Goal: Task Accomplishment & Management: Manage account settings

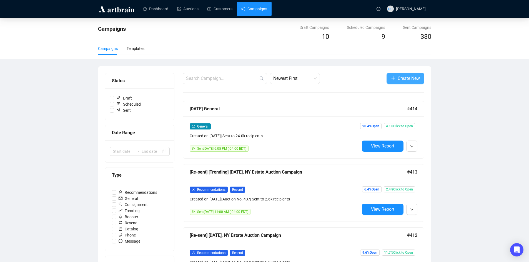
click at [407, 78] on span "Create New" at bounding box center [408, 78] width 22 height 7
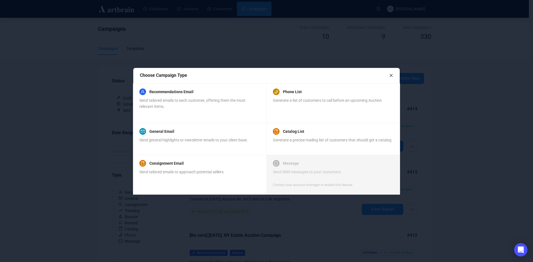
click at [392, 76] on icon "close" at bounding box center [391, 76] width 4 height 4
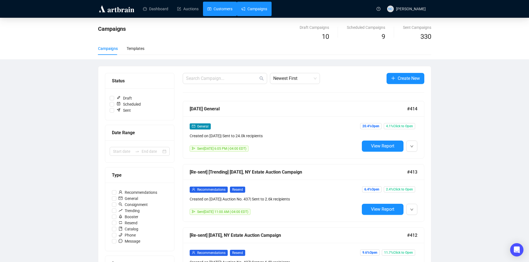
click at [218, 7] on link "Customers" at bounding box center [219, 9] width 25 height 14
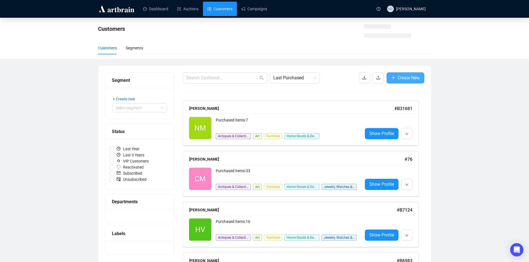
click at [415, 80] on span "Create New" at bounding box center [408, 77] width 22 height 7
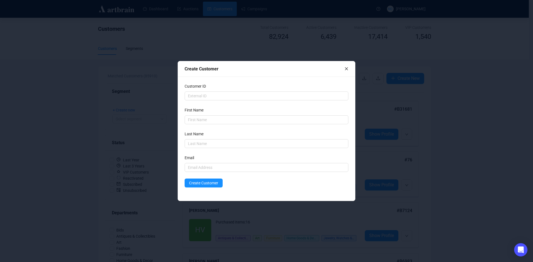
click at [348, 70] on icon "close" at bounding box center [346, 69] width 4 height 4
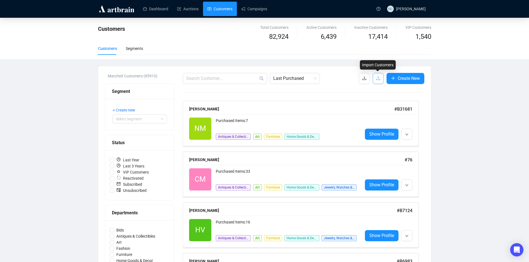
click at [377, 80] on icon "upload" at bounding box center [378, 78] width 4 height 4
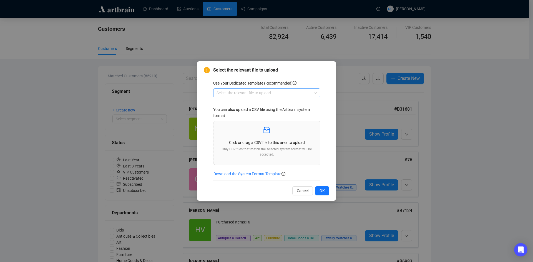
click at [281, 92] on input "search" at bounding box center [264, 93] width 95 height 8
click at [271, 111] on div "Customers" at bounding box center [267, 113] width 98 height 6
click at [273, 77] on div "Use Your Dedicated Template (Recommended) Customers Customers You can also uplo…" at bounding box center [271, 130] width 116 height 108
click at [271, 132] on icon "inbox" at bounding box center [266, 130] width 9 height 9
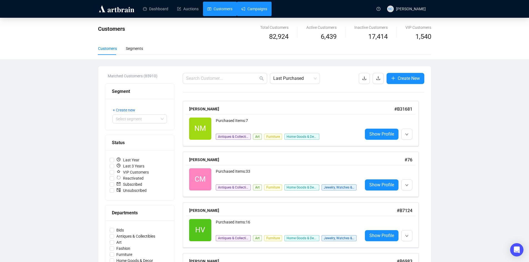
click at [255, 6] on link "Campaigns" at bounding box center [254, 9] width 26 height 14
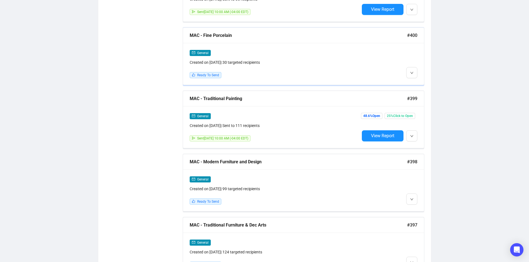
scroll to position [975, 0]
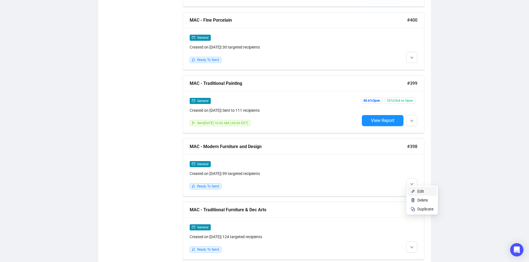
click at [417, 191] on li "Edit" at bounding box center [421, 191] width 29 height 9
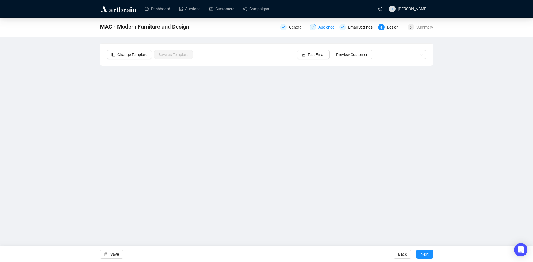
click at [323, 25] on div "Audience" at bounding box center [327, 27] width 19 height 7
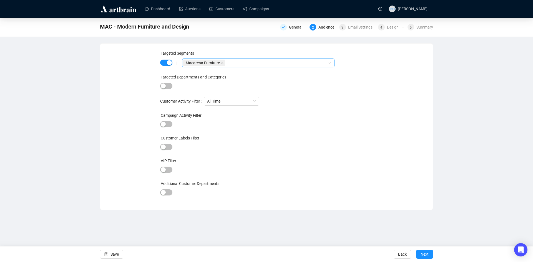
click at [244, 64] on div "Macarena Furniture" at bounding box center [255, 63] width 144 height 8
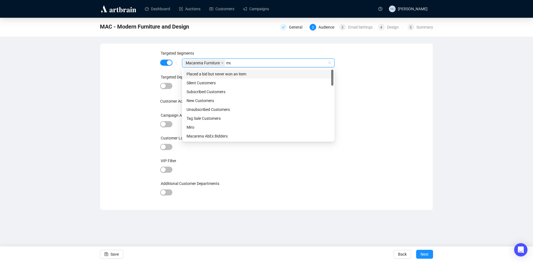
type input "mac"
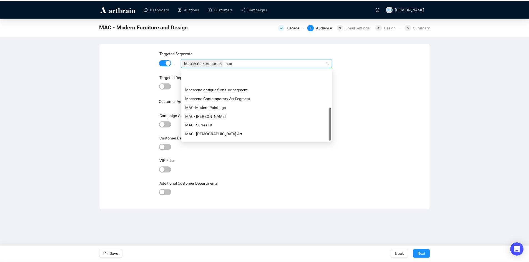
scroll to position [80, 0]
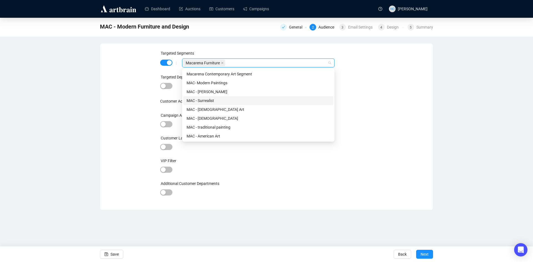
click at [360, 108] on div "Targeted Segments | Macarena Furniture mac Targeted Departments and Categories …" at bounding box center [266, 126] width 213 height 153
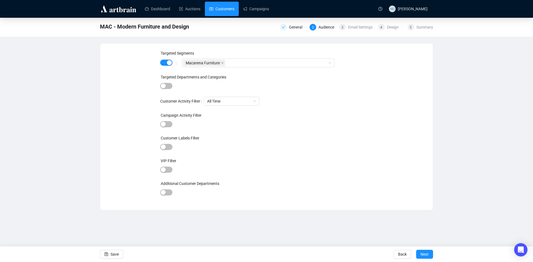
click at [218, 7] on link "Customers" at bounding box center [221, 9] width 25 height 14
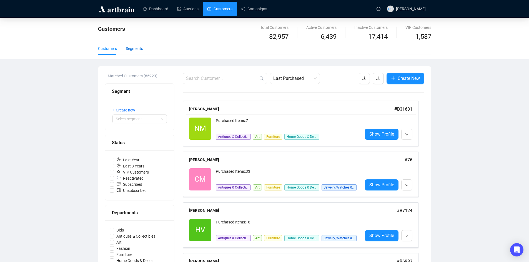
click at [129, 48] on div "Segments" at bounding box center [134, 49] width 17 height 6
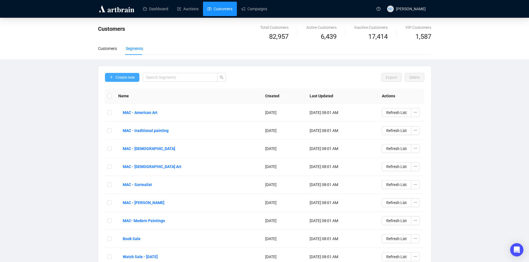
click at [127, 77] on span "Create new" at bounding box center [124, 77] width 19 height 6
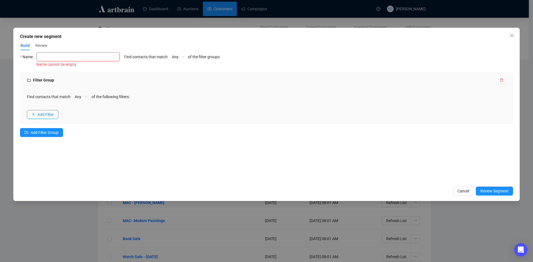
click at [92, 59] on input "text" at bounding box center [77, 56] width 83 height 9
type input "m"
type input "MAC - Modern Furniture"
click at [45, 113] on span "Add Filter" at bounding box center [45, 115] width 16 height 6
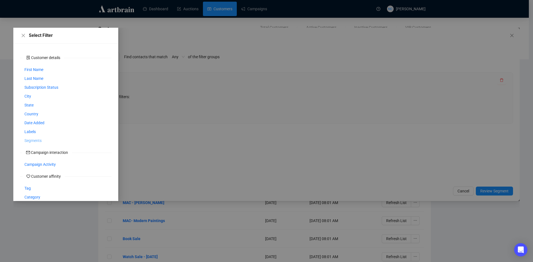
click at [32, 140] on span "Segments" at bounding box center [32, 141] width 17 height 6
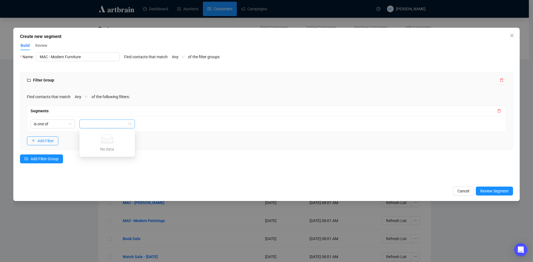
click at [89, 124] on div at bounding box center [103, 124] width 47 height 8
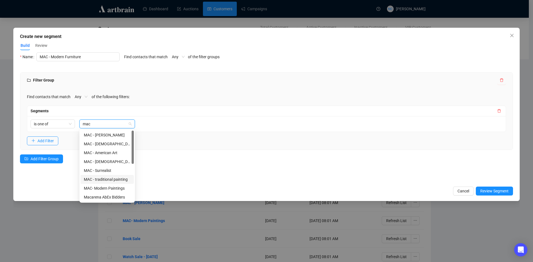
type input "mac"
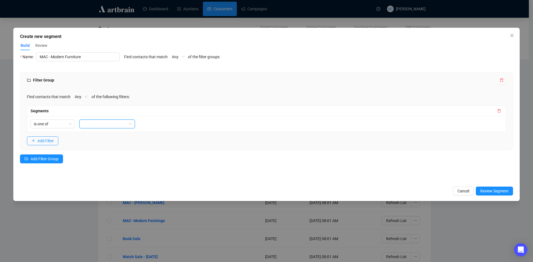
type input "mac"
click at [117, 124] on div "mac mac" at bounding box center [103, 124] width 47 height 8
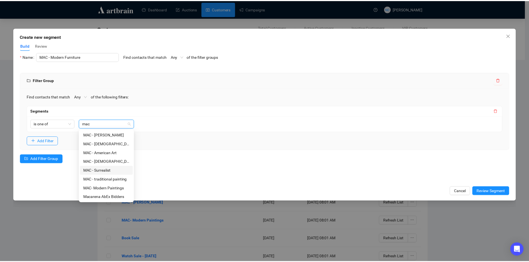
scroll to position [28, 0]
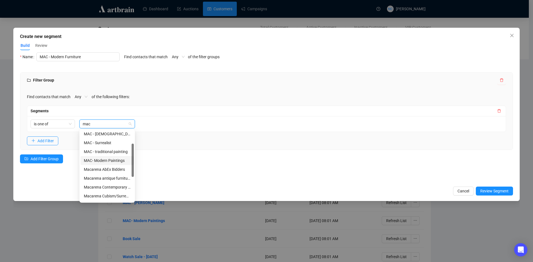
click at [112, 126] on div "mac mac" at bounding box center [103, 124] width 47 height 8
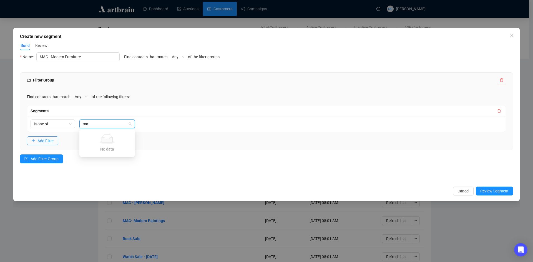
type input "m"
type input "fur"
click at [243, 155] on div "Filter Group Find contacts that match Any of the following filters: Segments is…" at bounding box center [266, 121] width 493 height 98
click at [468, 191] on span "Cancel" at bounding box center [463, 191] width 12 height 6
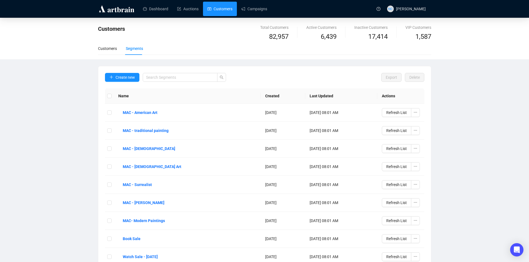
click at [224, 11] on link "Customers" at bounding box center [219, 9] width 25 height 14
click at [110, 48] on div "Customers" at bounding box center [107, 49] width 19 height 6
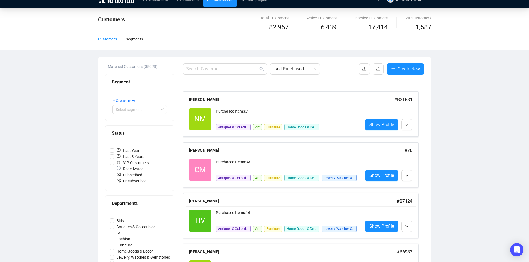
scroll to position [0, 0]
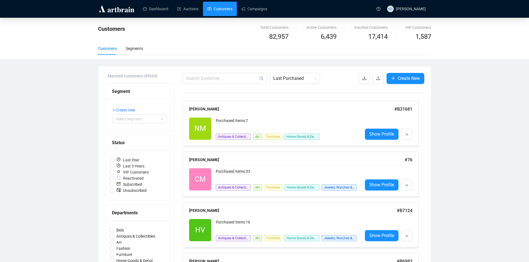
click at [136, 49] on div "Segments" at bounding box center [134, 49] width 17 height 6
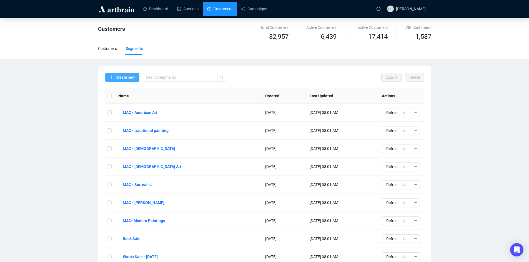
click at [128, 77] on span "Create new" at bounding box center [124, 77] width 19 height 6
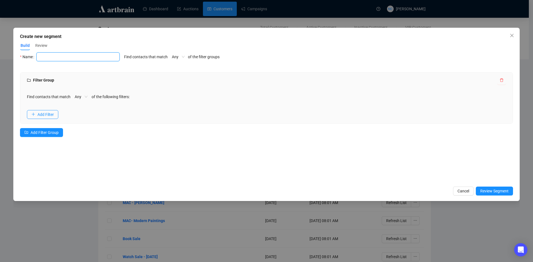
click at [49, 55] on input "text" at bounding box center [77, 56] width 83 height 9
type input "MAC - Modern Furniture"
click at [43, 114] on span "Add Filter" at bounding box center [45, 115] width 16 height 6
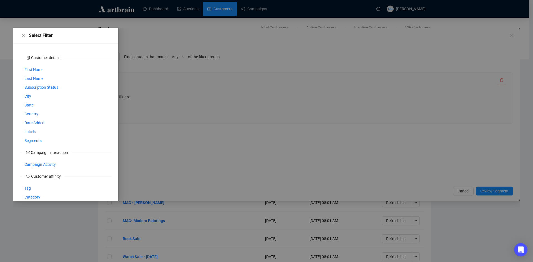
click at [32, 132] on span "Labels" at bounding box center [29, 132] width 11 height 6
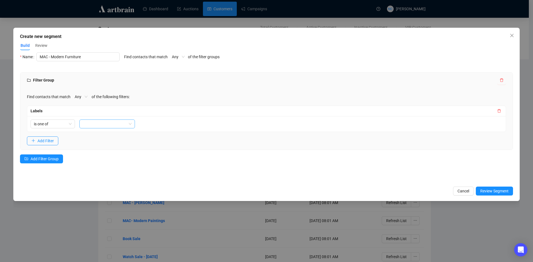
click at [95, 125] on div at bounding box center [103, 124] width 47 height 8
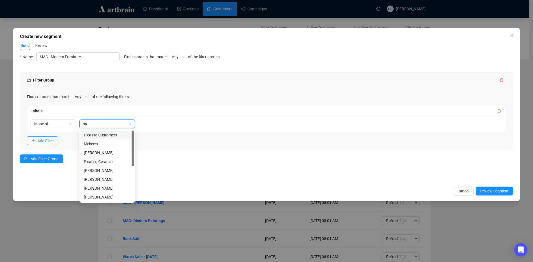
type input "mod"
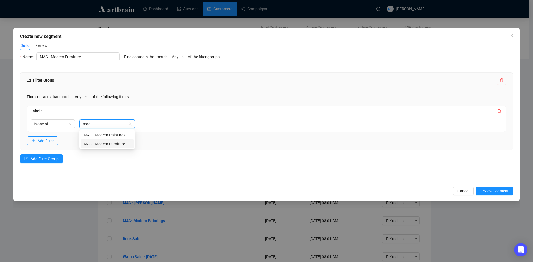
click at [117, 141] on div "MAC - Modern Furniture" at bounding box center [107, 144] width 47 height 6
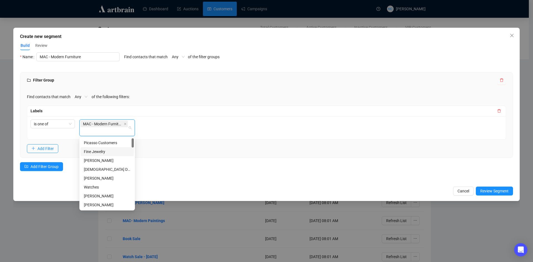
click at [221, 164] on div "Filter Group Find contacts that match Any of the following filters: Labels is o…" at bounding box center [266, 124] width 493 height 105
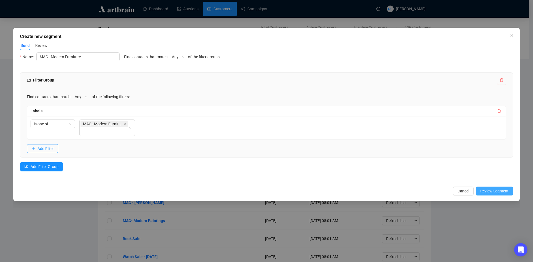
click at [497, 190] on span "Review Segment" at bounding box center [494, 191] width 28 height 6
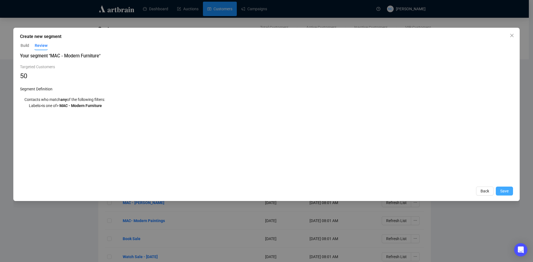
click at [503, 192] on span "Save" at bounding box center [504, 191] width 8 height 6
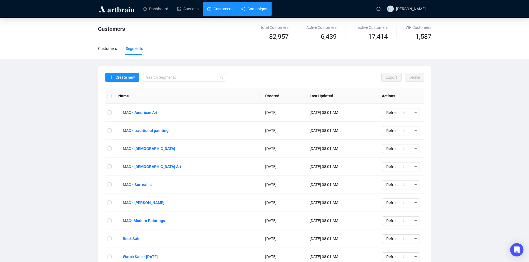
click at [253, 10] on link "Campaigns" at bounding box center [254, 9] width 26 height 14
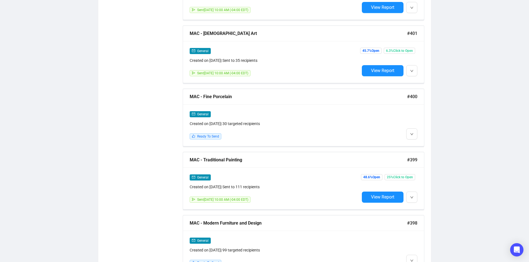
scroll to position [979, 0]
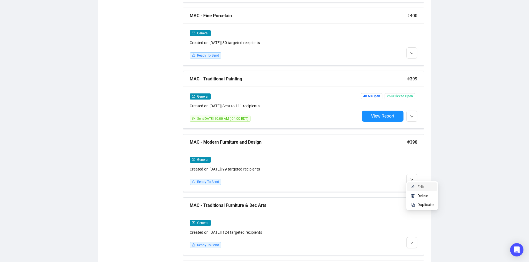
click at [425, 186] on span "Edit" at bounding box center [425, 187] width 16 height 6
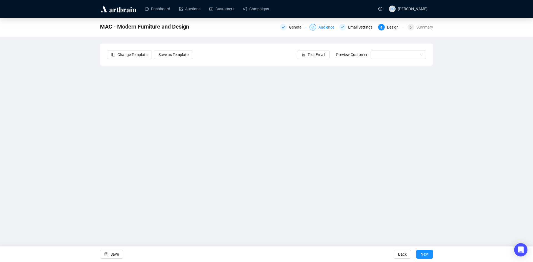
click at [327, 27] on div "Audience" at bounding box center [327, 27] width 19 height 7
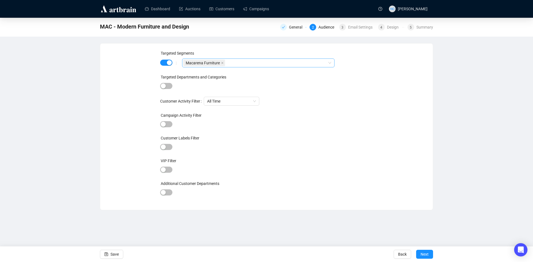
click at [245, 63] on div "Macarena Furniture" at bounding box center [255, 63] width 144 height 8
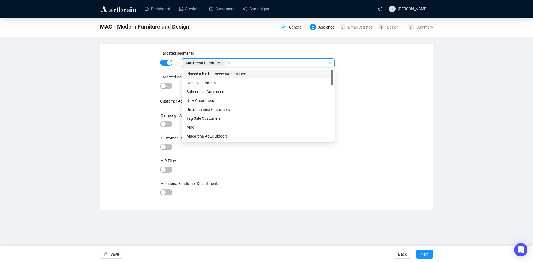
type input "mo"
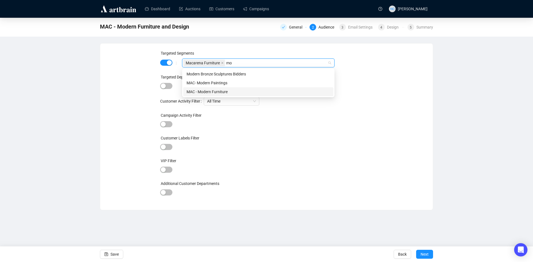
click at [236, 93] on div "MAC - Modern Furniture" at bounding box center [259, 92] width 144 height 6
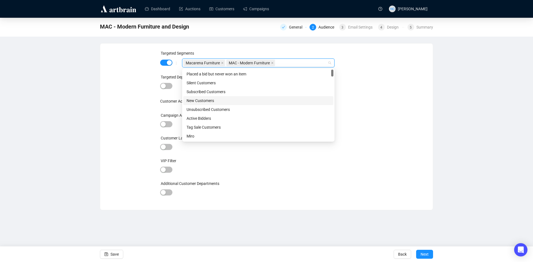
click at [397, 124] on div "Targeted Segments | Macarena Furniture MAC - Modern Furniture Targeted Departme…" at bounding box center [266, 126] width 319 height 153
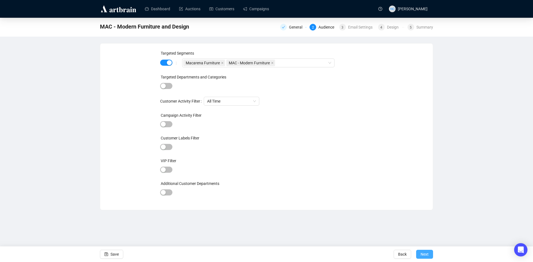
click at [424, 253] on span "Next" at bounding box center [425, 255] width 8 height 16
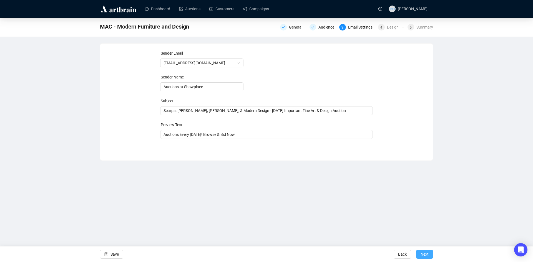
click at [424, 253] on span "Next" at bounding box center [425, 255] width 8 height 16
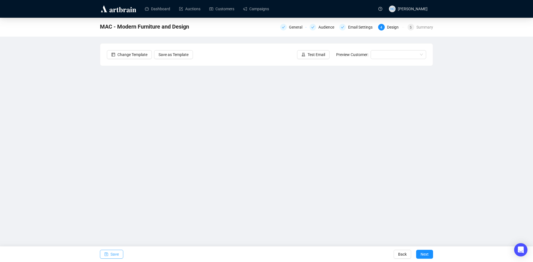
click at [116, 256] on span "Save" at bounding box center [114, 255] width 8 height 16
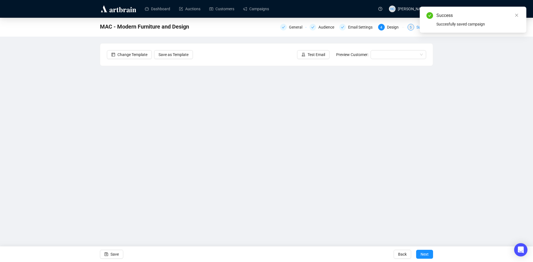
click at [416, 29] on div "5 Summary" at bounding box center [420, 27] width 26 height 7
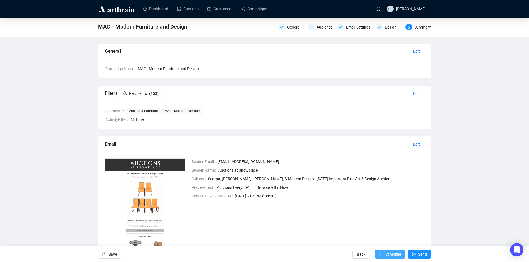
click at [388, 254] on span "Schedule" at bounding box center [393, 255] width 16 height 16
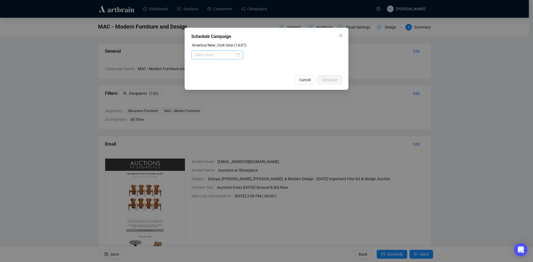
click at [238, 55] on div at bounding box center [217, 55] width 45 height 6
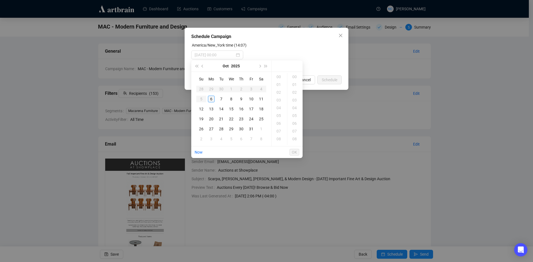
click at [211, 99] on div "6" at bounding box center [211, 99] width 7 height 7
click at [278, 113] on div "15" at bounding box center [279, 113] width 13 height 8
type input "[DATE] 15:00"
click at [295, 77] on div "00" at bounding box center [294, 77] width 13 height 8
click at [313, 54] on div at bounding box center [266, 55] width 150 height 9
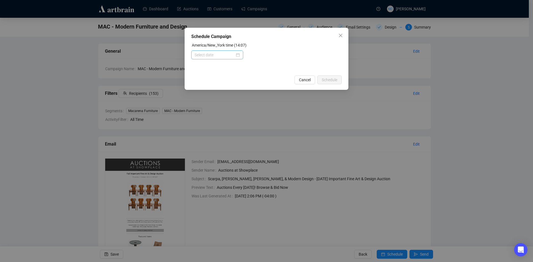
click at [238, 54] on div at bounding box center [217, 55] width 45 height 6
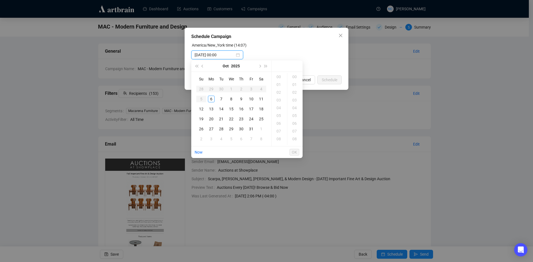
type input "[DATE] 00:00"
click at [211, 100] on div "6" at bounding box center [211, 99] width 7 height 7
click at [277, 85] on div "15" at bounding box center [279, 85] width 13 height 8
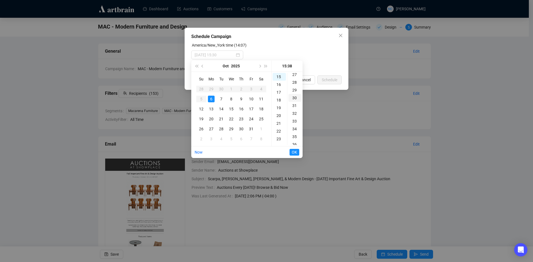
click at [293, 100] on div "30" at bounding box center [294, 98] width 13 height 8
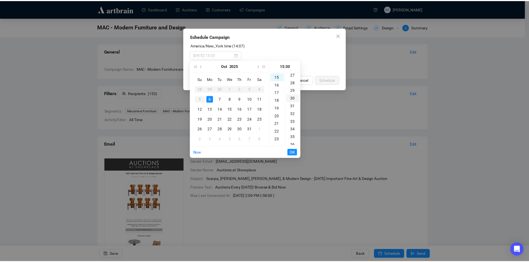
scroll to position [233, 0]
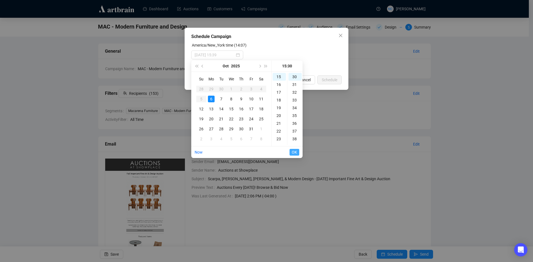
type input "[DATE] 15:30"
click at [294, 153] on span "OK" at bounding box center [294, 152] width 5 height 11
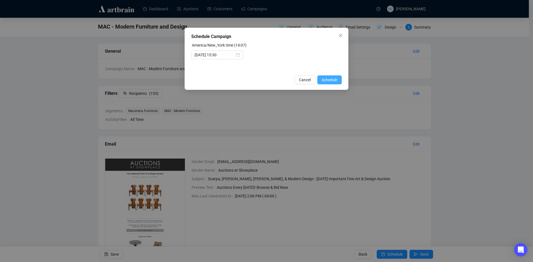
click at [326, 79] on span "Schedule" at bounding box center [330, 80] width 16 height 6
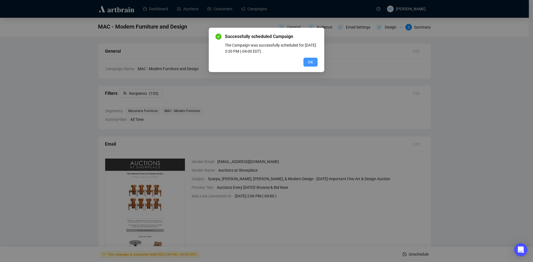
click at [312, 62] on span "OK" at bounding box center [310, 62] width 5 height 6
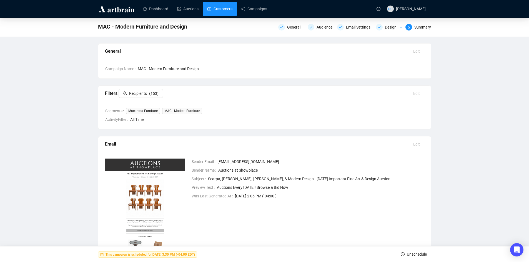
click at [222, 8] on link "Customers" at bounding box center [219, 9] width 25 height 14
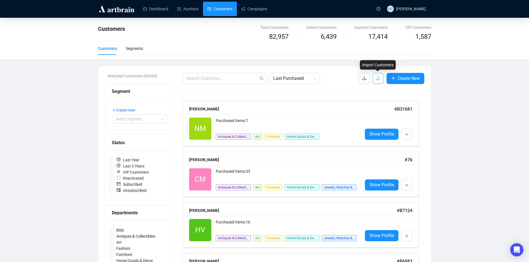
click at [376, 80] on icon "upload" at bounding box center [378, 78] width 4 height 4
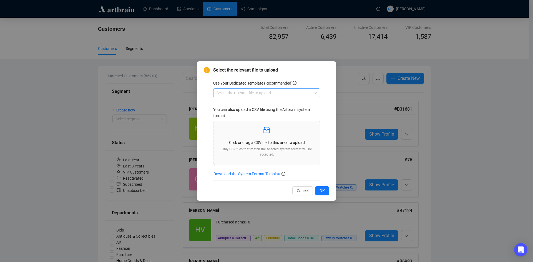
click at [271, 93] on input "search" at bounding box center [264, 93] width 95 height 8
click at [257, 114] on div "Customers" at bounding box center [267, 113] width 98 height 6
click at [255, 133] on p at bounding box center [267, 130] width 98 height 9
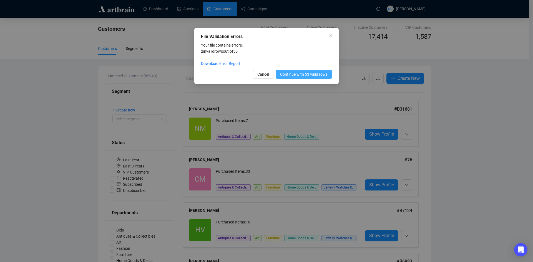
click at [301, 75] on span "Continue with 53 valid rows" at bounding box center [303, 74] width 47 height 6
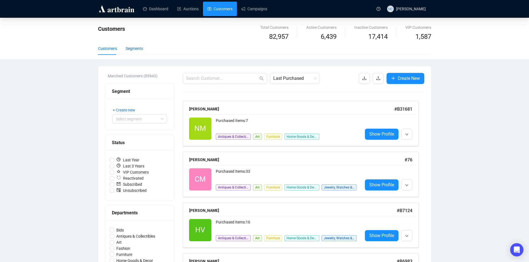
click at [139, 49] on div "Segments" at bounding box center [134, 49] width 17 height 6
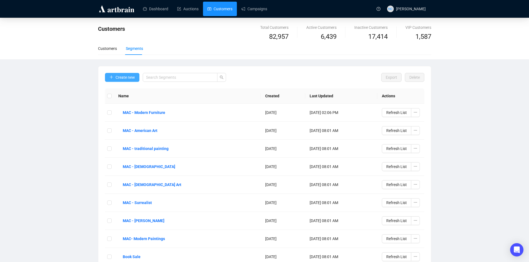
click at [123, 78] on span "Create new" at bounding box center [124, 77] width 19 height 6
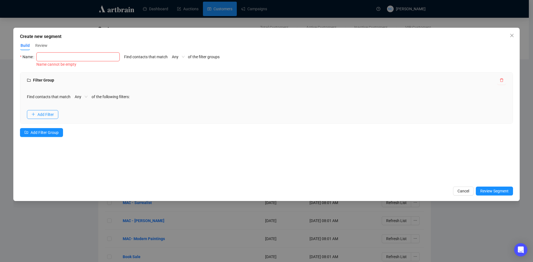
click at [105, 54] on input "text" at bounding box center [77, 56] width 83 height 9
type input "MAC - British Art"
click at [45, 116] on span "Add Filter" at bounding box center [45, 115] width 16 height 6
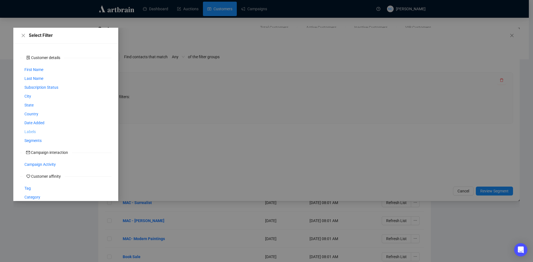
click at [32, 131] on span "Labels" at bounding box center [29, 132] width 11 height 6
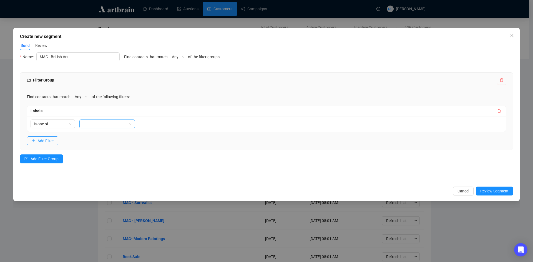
click at [96, 125] on div at bounding box center [103, 124] width 47 height 8
type input "brit"
click at [107, 138] on div "MAC - British Art" at bounding box center [107, 135] width 47 height 6
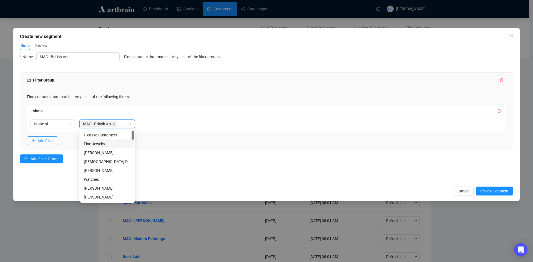
drag, startPoint x: 179, startPoint y: 162, endPoint x: 183, endPoint y: 172, distance: 10.5
click at [179, 163] on div "Filter Group Find contacts that match Any of the following filters: Labels is o…" at bounding box center [266, 121] width 493 height 98
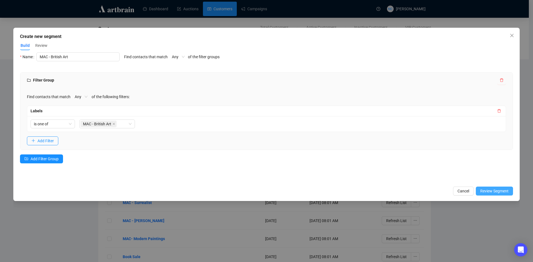
click at [498, 190] on span "Review Segment" at bounding box center [494, 191] width 28 height 6
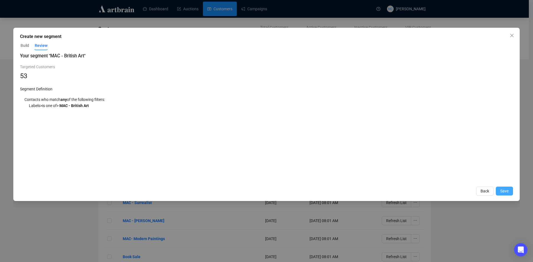
click at [509, 192] on button "Save" at bounding box center [504, 191] width 17 height 9
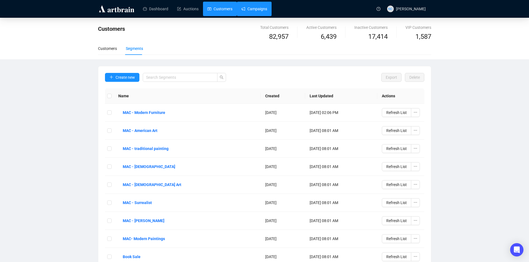
click at [256, 9] on link "Campaigns" at bounding box center [254, 9] width 26 height 14
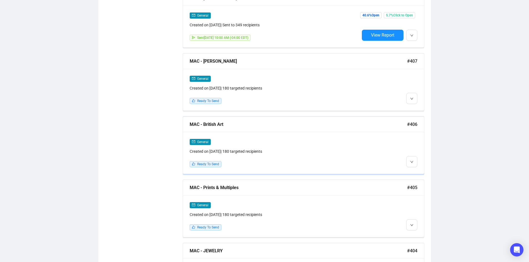
scroll to position [480, 0]
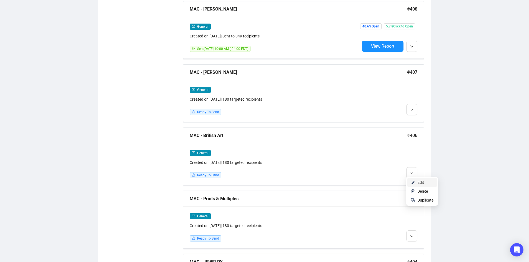
click at [418, 180] on span "Edit" at bounding box center [420, 182] width 7 height 4
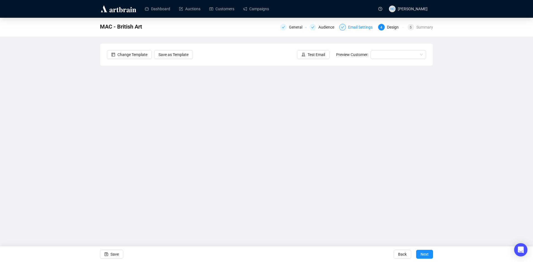
click at [358, 26] on div "Email Settings" at bounding box center [362, 27] width 28 height 7
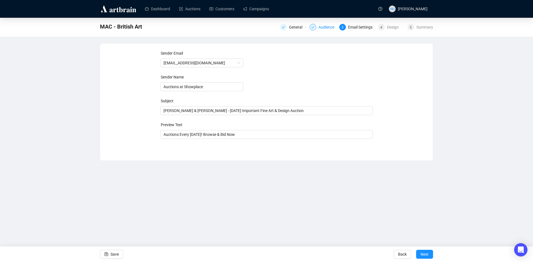
click at [327, 28] on div "Audience" at bounding box center [327, 27] width 19 height 7
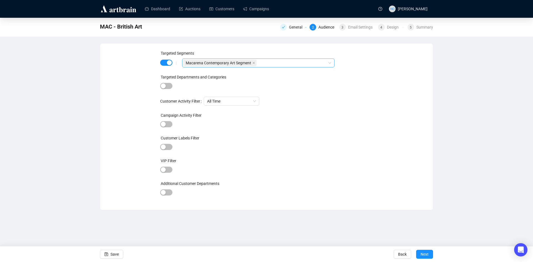
click at [268, 63] on div "Macarena Contemporary Art Segment" at bounding box center [255, 63] width 144 height 8
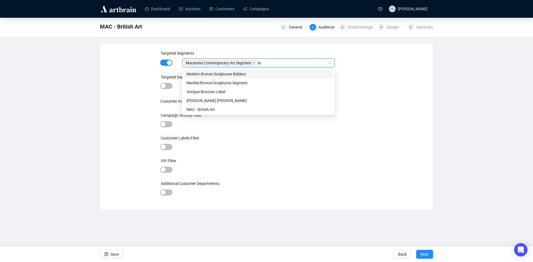
type input "bri"
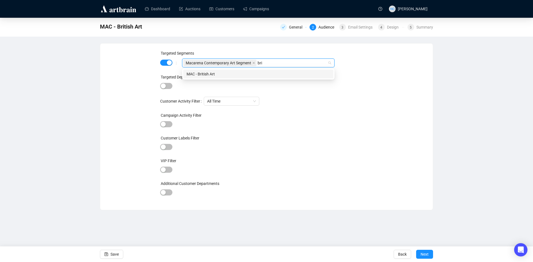
click at [282, 74] on div "MAC - British Art" at bounding box center [259, 74] width 144 height 6
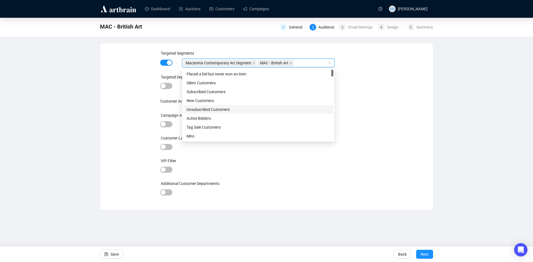
click at [389, 130] on div "Targeted Segments | Macarena Contemporary Art Segment MAC - British Art Targete…" at bounding box center [266, 126] width 319 height 153
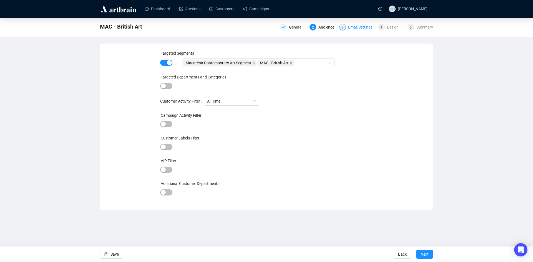
click at [357, 30] on div "Email Settings" at bounding box center [362, 27] width 28 height 7
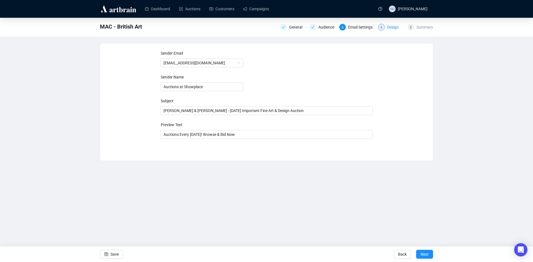
click at [391, 27] on div "Design" at bounding box center [394, 27] width 15 height 7
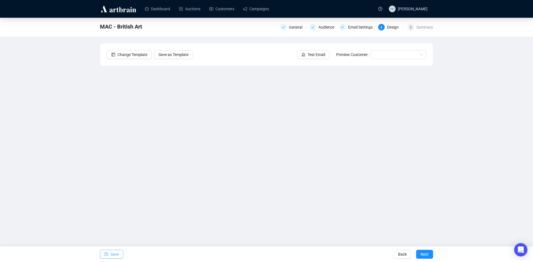
click at [114, 254] on span "Save" at bounding box center [114, 255] width 8 height 16
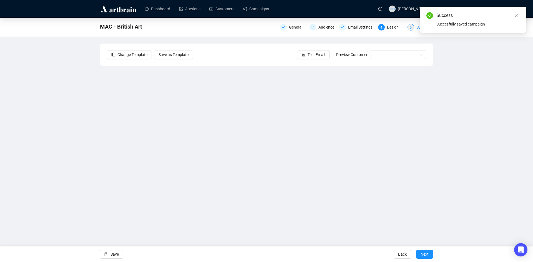
click at [416, 27] on div "5 Summary" at bounding box center [420, 27] width 26 height 7
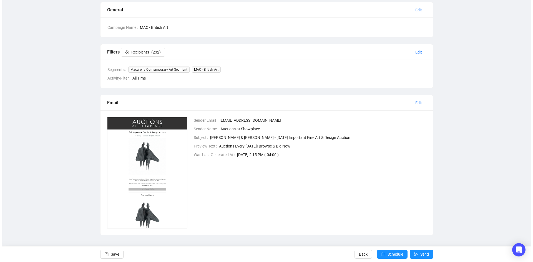
scroll to position [42, 0]
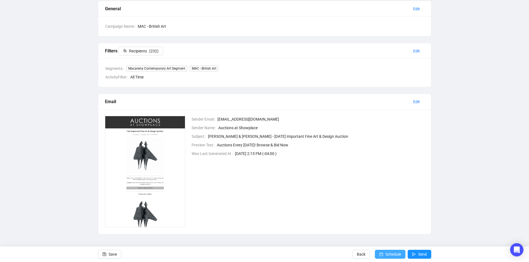
click at [387, 252] on span "Schedule" at bounding box center [393, 255] width 16 height 16
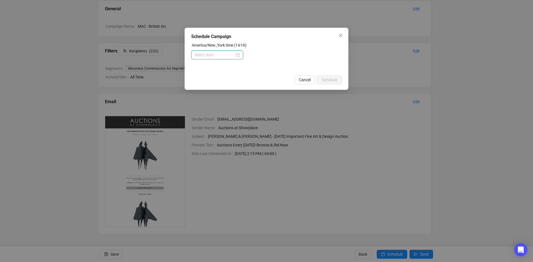
click at [234, 54] on input at bounding box center [215, 55] width 40 height 6
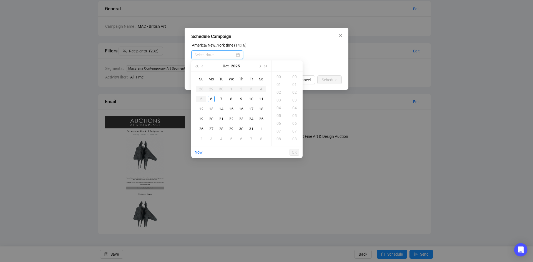
click at [238, 55] on div at bounding box center [217, 55] width 45 height 6
click at [214, 99] on div "6" at bounding box center [211, 99] width 7 height 7
click at [278, 85] on div "15" at bounding box center [279, 85] width 13 height 8
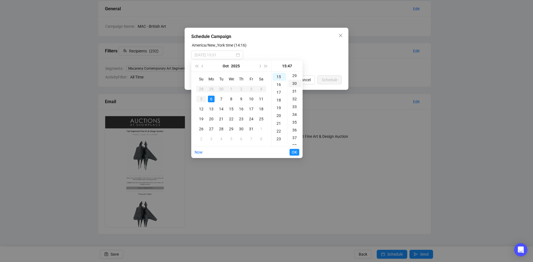
type input "[DATE] 15:30"
click at [295, 83] on div "30" at bounding box center [294, 84] width 13 height 8
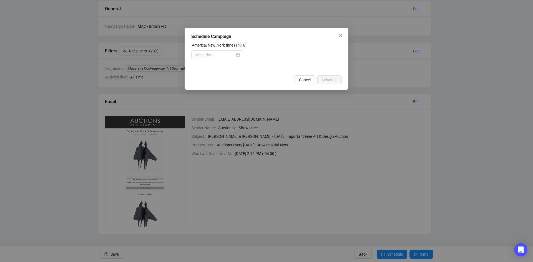
click at [323, 67] on form "America/New_York time (14:16)" at bounding box center [266, 57] width 150 height 30
click at [238, 57] on div at bounding box center [217, 55] width 45 height 6
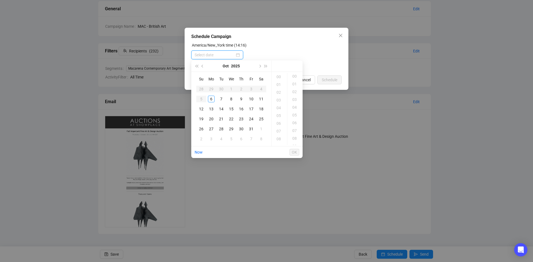
scroll to position [0, 0]
type input "[DATE] 03:00"
click at [211, 98] on div "6" at bounding box center [211, 99] width 7 height 7
click at [280, 87] on div "15" at bounding box center [279, 85] width 13 height 8
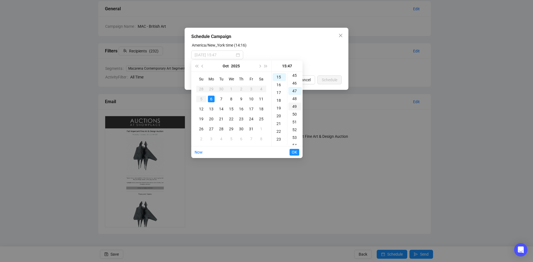
scroll to position [117, 0]
click at [295, 85] on div "30" at bounding box center [294, 84] width 13 height 8
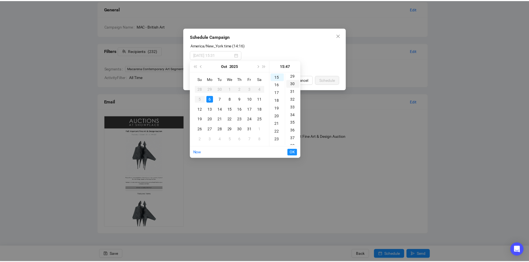
scroll to position [233, 0]
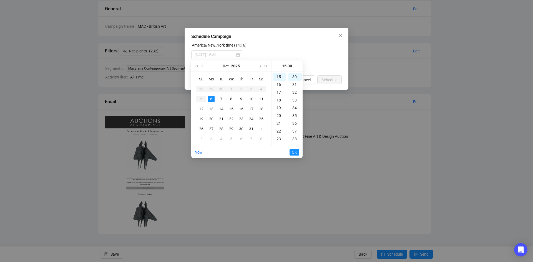
type input "[DATE] 15:30"
click at [293, 150] on span "OK" at bounding box center [294, 152] width 5 height 11
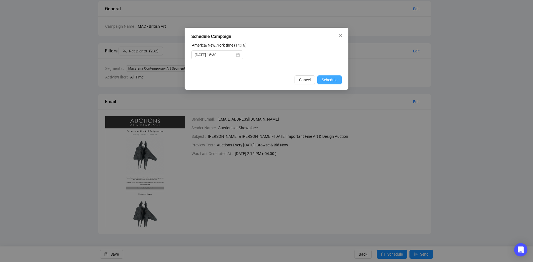
click at [329, 80] on span "Schedule" at bounding box center [330, 80] width 16 height 6
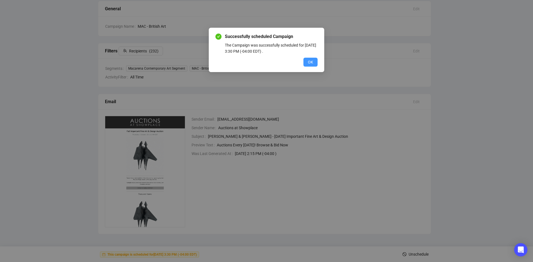
click at [314, 63] on button "OK" at bounding box center [310, 62] width 14 height 9
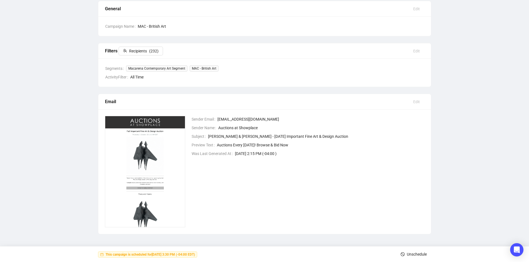
scroll to position [0, 0]
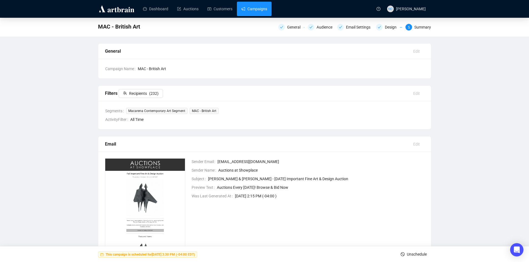
click at [258, 7] on link "Campaigns" at bounding box center [254, 9] width 26 height 14
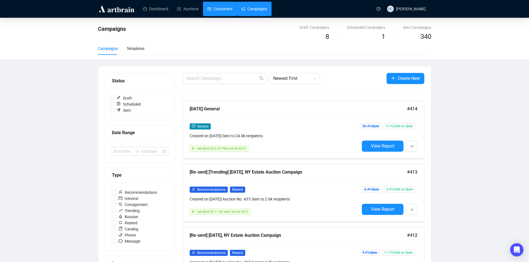
click at [219, 10] on link "Customers" at bounding box center [219, 9] width 25 height 14
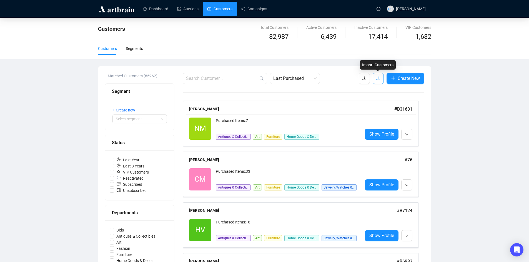
click at [379, 79] on icon "upload" at bounding box center [378, 78] width 4 height 4
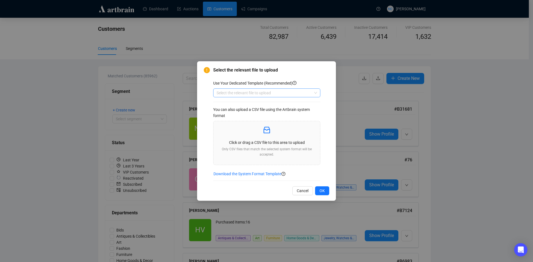
click at [235, 91] on input "search" at bounding box center [264, 93] width 95 height 8
click at [227, 111] on div "Customers" at bounding box center [267, 113] width 98 height 6
click at [265, 144] on p "Click or drag a CSV file to this area to upload" at bounding box center [267, 143] width 98 height 6
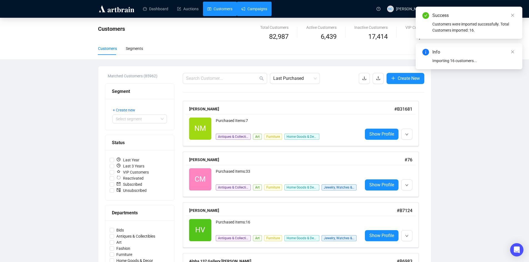
click at [260, 6] on link "Campaigns" at bounding box center [254, 9] width 26 height 14
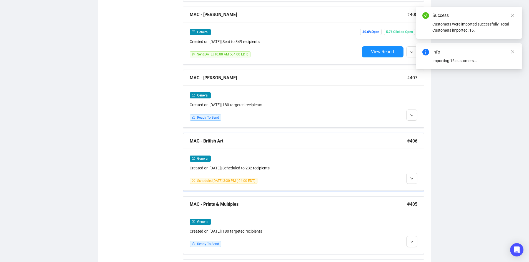
scroll to position [475, 0]
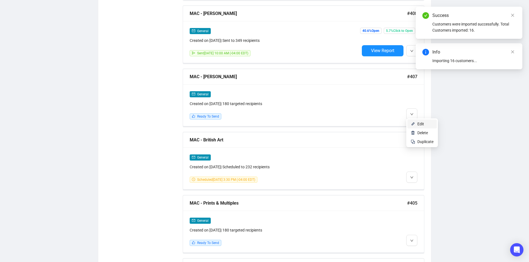
click at [416, 125] on li "Edit" at bounding box center [421, 124] width 29 height 9
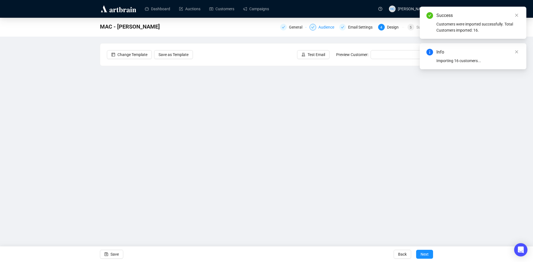
click at [329, 26] on div "Audience" at bounding box center [327, 27] width 19 height 7
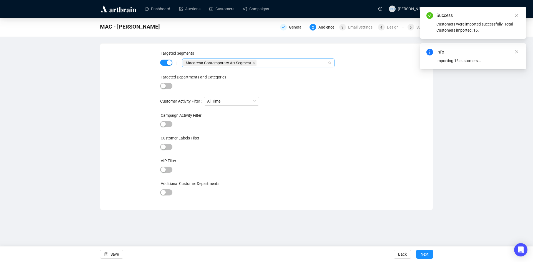
click at [280, 65] on div "Macarena Contemporary Art Segment" at bounding box center [255, 63] width 144 height 8
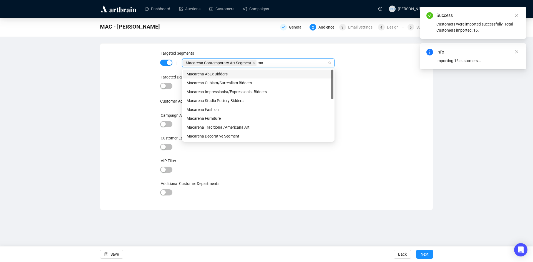
type input "m"
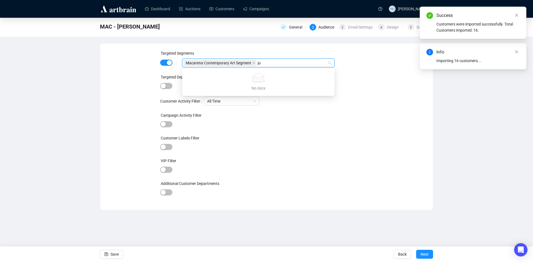
type input "j"
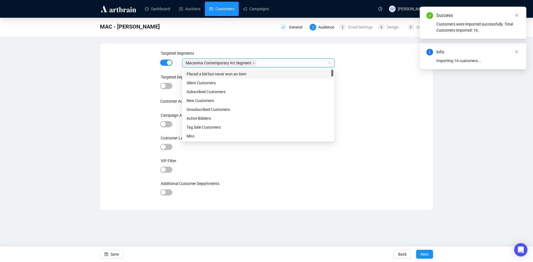
click at [217, 8] on link "Customers" at bounding box center [221, 9] width 25 height 14
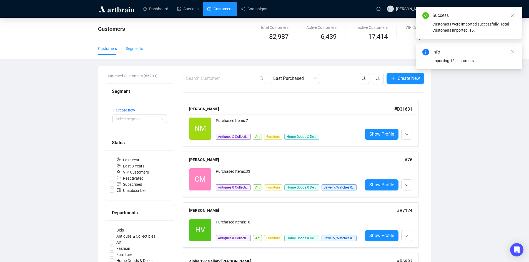
click at [133, 52] on div "Segments" at bounding box center [134, 48] width 17 height 13
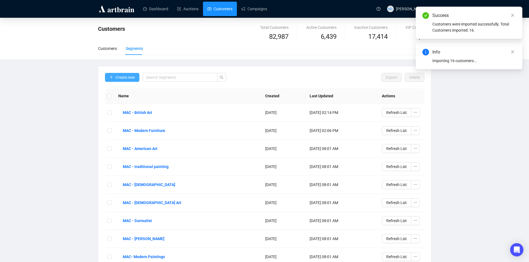
click at [125, 77] on span "Create new" at bounding box center [124, 77] width 19 height 6
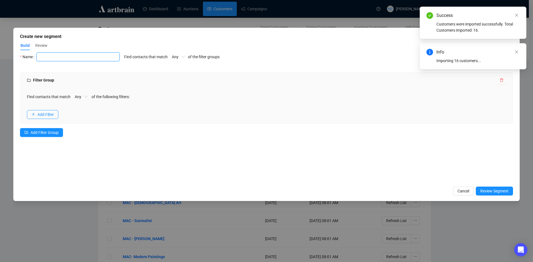
click at [81, 57] on input "text" at bounding box center [77, 56] width 83 height 9
type input "MAC - [PERSON_NAME]"
click at [53, 116] on span "Add Filter" at bounding box center [45, 115] width 16 height 6
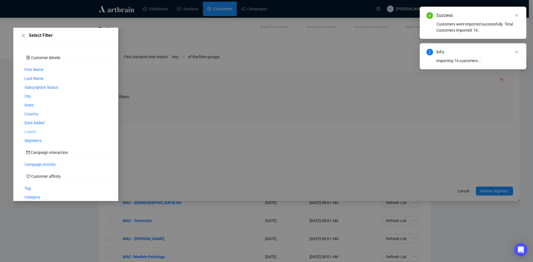
click at [29, 132] on span "Labels" at bounding box center [29, 132] width 11 height 6
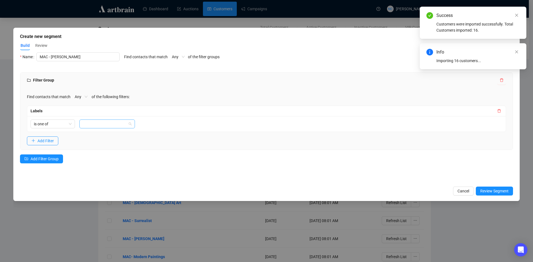
click at [92, 124] on div at bounding box center [103, 124] width 47 height 8
type input "jud"
click at [97, 142] on div "MAC - [PERSON_NAME]" at bounding box center [107, 144] width 47 height 6
click at [205, 168] on div "Filter Group Find contacts that match Any of the following filters: Labels is o…" at bounding box center [266, 124] width 493 height 105
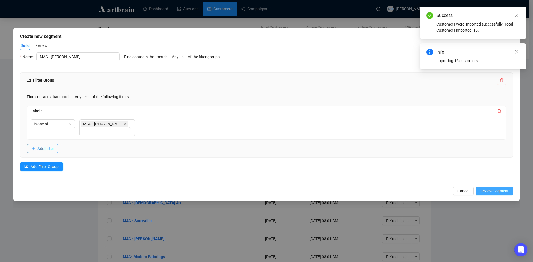
click at [496, 190] on span "Review Segment" at bounding box center [494, 191] width 28 height 6
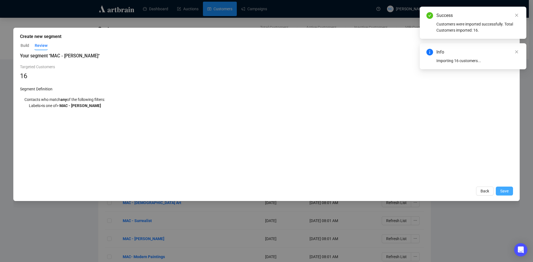
click at [501, 191] on span "Save" at bounding box center [504, 191] width 8 height 6
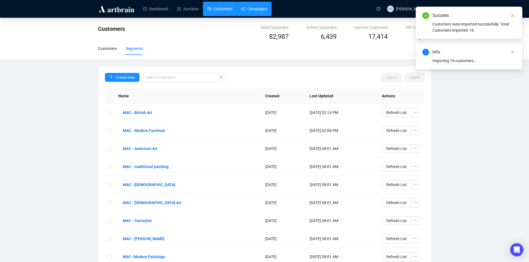
click at [255, 9] on link "Campaigns" at bounding box center [254, 9] width 26 height 14
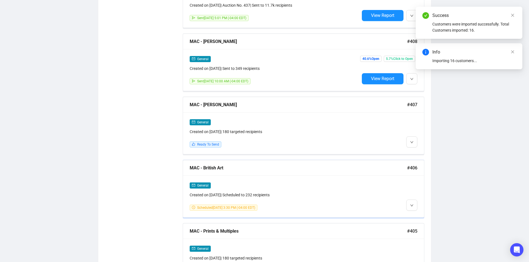
scroll to position [447, 0]
click at [425, 153] on span "Edit" at bounding box center [425, 152] width 16 height 6
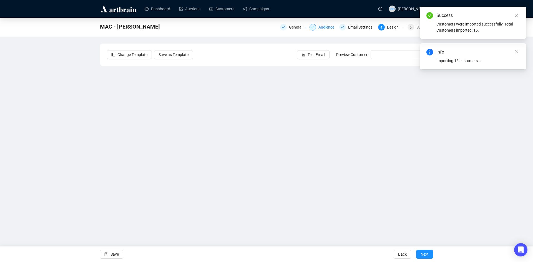
click at [319, 24] on div "Audience" at bounding box center [327, 27] width 19 height 7
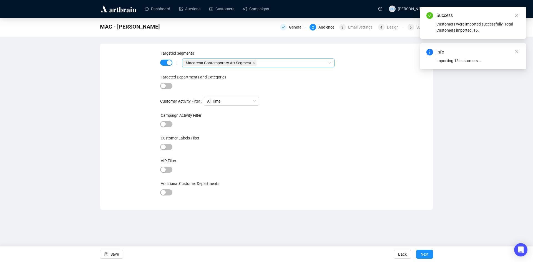
click at [276, 66] on div "Macarena Contemporary Art Segment" at bounding box center [255, 63] width 144 height 8
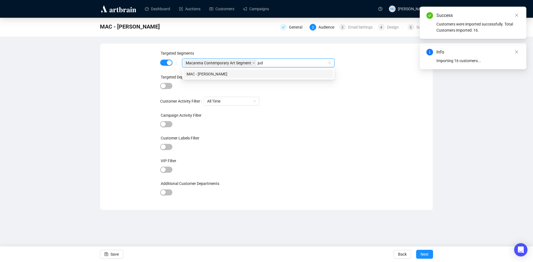
type input "[PERSON_NAME]"
click at [284, 76] on div "MAC - [PERSON_NAME]" at bounding box center [259, 74] width 144 height 6
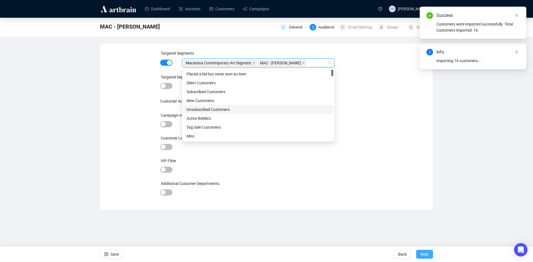
click at [424, 253] on span "Next" at bounding box center [425, 255] width 8 height 16
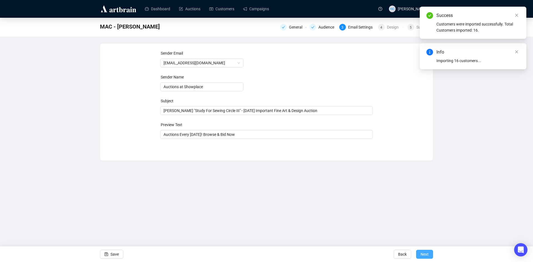
click at [427, 255] on span "Next" at bounding box center [425, 255] width 8 height 16
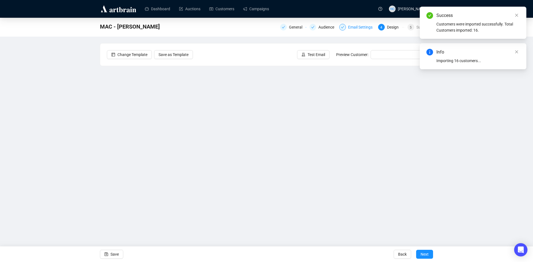
click at [357, 25] on div "Email Settings" at bounding box center [362, 27] width 28 height 7
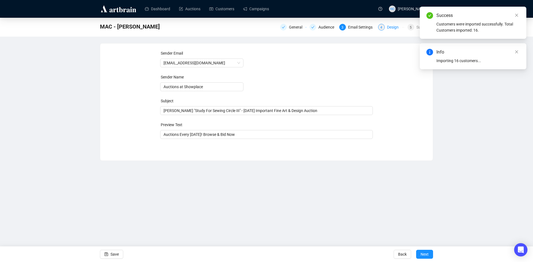
click at [395, 29] on div "Design" at bounding box center [394, 27] width 15 height 7
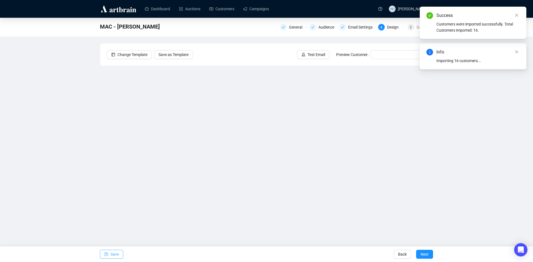
click at [110, 253] on button "Save" at bounding box center [111, 254] width 23 height 9
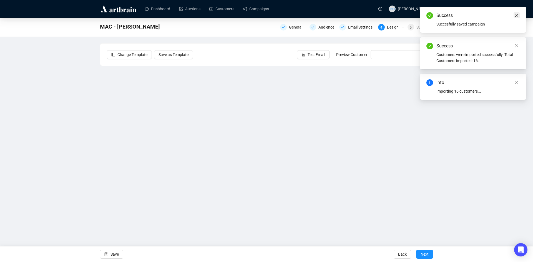
click at [516, 16] on icon "close" at bounding box center [516, 15] width 3 height 3
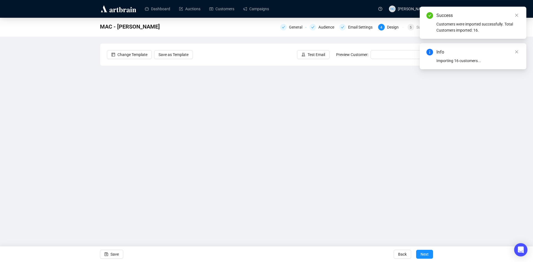
click at [516, 16] on icon "close" at bounding box center [516, 15] width 3 height 3
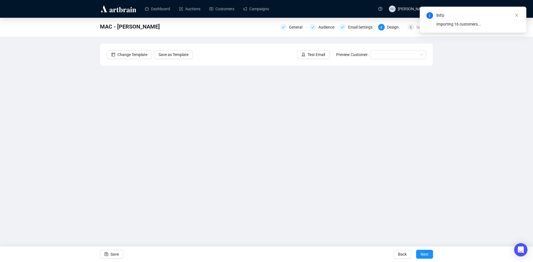
click at [516, 16] on icon "close" at bounding box center [516, 15] width 3 height 3
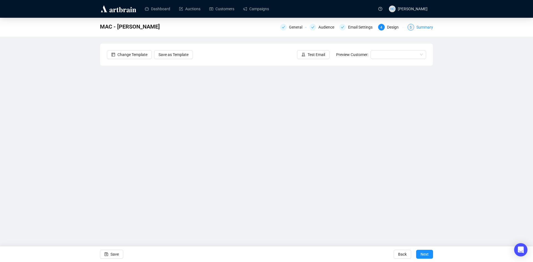
click at [422, 28] on div "Summary" at bounding box center [424, 27] width 17 height 7
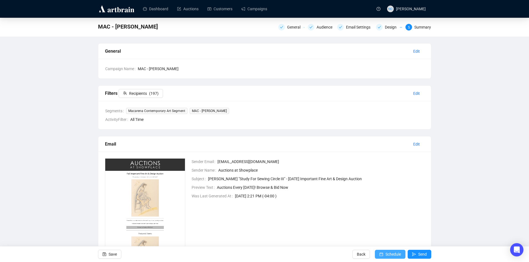
click at [385, 252] on span "Schedule" at bounding box center [393, 255] width 16 height 16
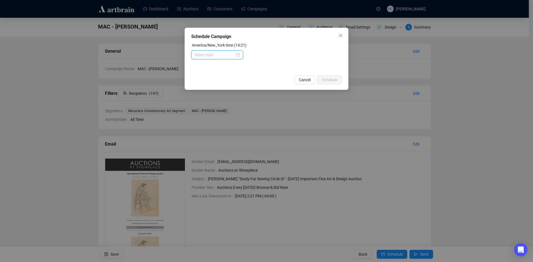
click at [222, 54] on input at bounding box center [215, 55] width 40 height 6
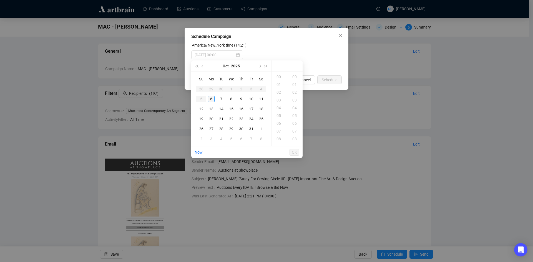
click at [212, 97] on div "6" at bounding box center [211, 99] width 7 height 7
click at [280, 83] on div "15" at bounding box center [279, 85] width 13 height 8
click at [295, 101] on div "30" at bounding box center [294, 100] width 13 height 8
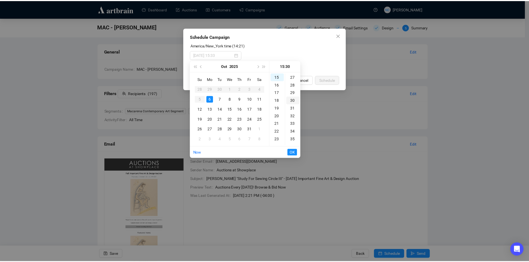
scroll to position [233, 0]
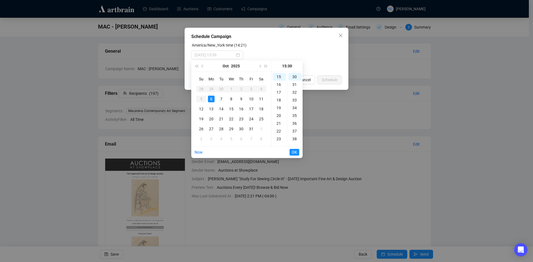
type input "[DATE] 15:30"
click at [294, 152] on span "OK" at bounding box center [294, 152] width 5 height 11
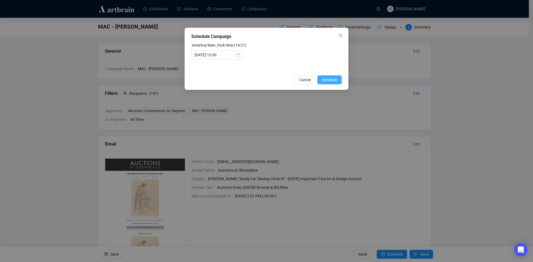
click at [330, 80] on span "Schedule" at bounding box center [330, 80] width 16 height 6
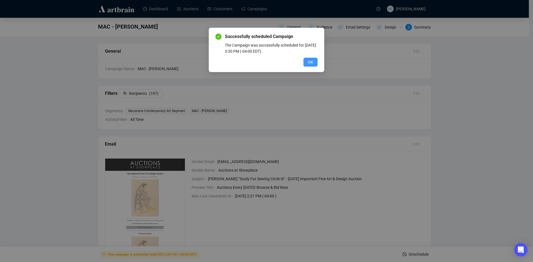
click at [306, 61] on button "OK" at bounding box center [310, 62] width 14 height 9
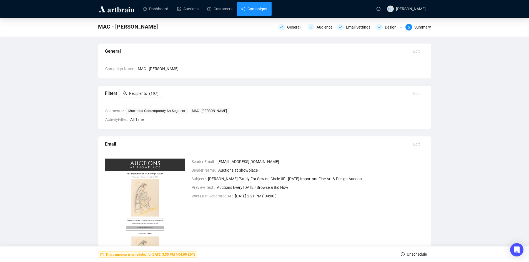
click at [249, 5] on link "Campaigns" at bounding box center [254, 9] width 26 height 14
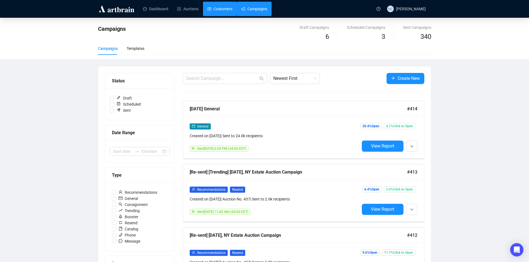
click at [221, 8] on link "Customers" at bounding box center [219, 9] width 25 height 14
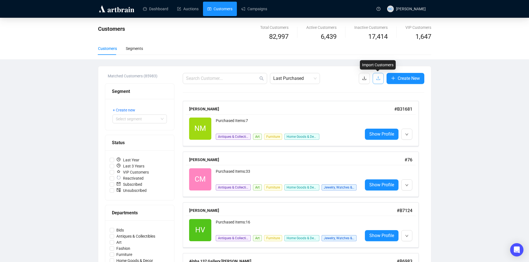
click at [378, 79] on icon "upload" at bounding box center [378, 78] width 4 height 4
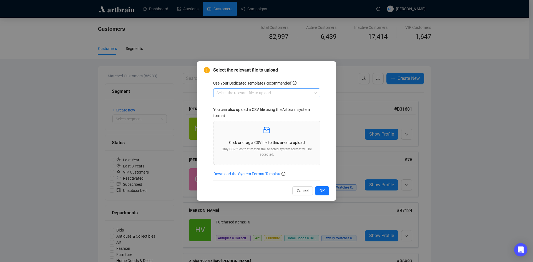
click at [261, 94] on input "search" at bounding box center [264, 93] width 95 height 8
click at [260, 110] on div "Customers" at bounding box center [267, 113] width 98 height 6
click at [258, 130] on p at bounding box center [267, 130] width 98 height 9
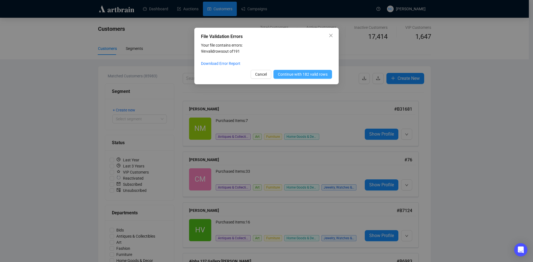
click at [312, 72] on span "Continue with 182 valid rows" at bounding box center [303, 74] width 50 height 6
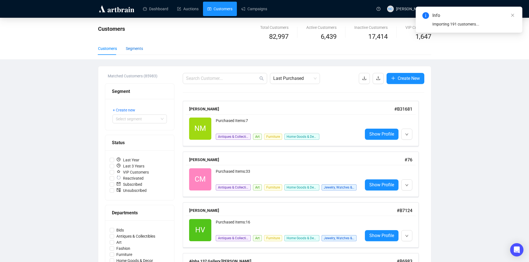
click at [132, 49] on div "Segments" at bounding box center [134, 49] width 17 height 6
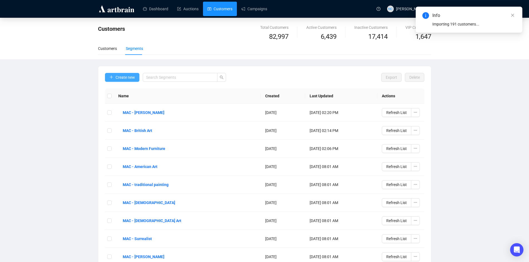
click at [124, 77] on span "Create new" at bounding box center [124, 77] width 19 height 6
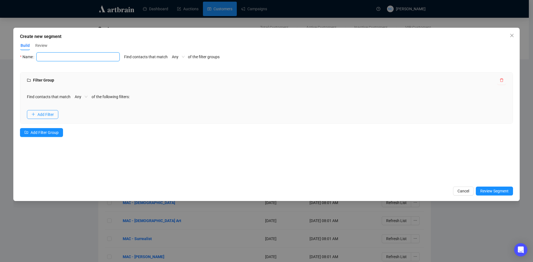
click at [93, 55] on input "text" at bounding box center [77, 56] width 83 height 9
type input "MAC - prints and mulltiples"
click at [494, 190] on span "Review Segment" at bounding box center [494, 191] width 28 height 6
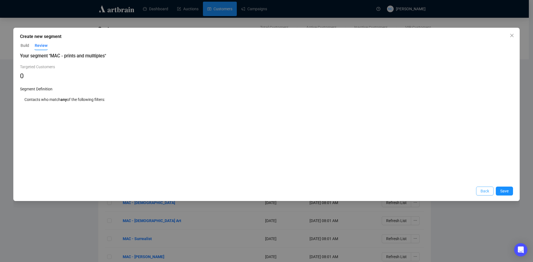
click at [484, 193] on span "Back" at bounding box center [484, 191] width 9 height 6
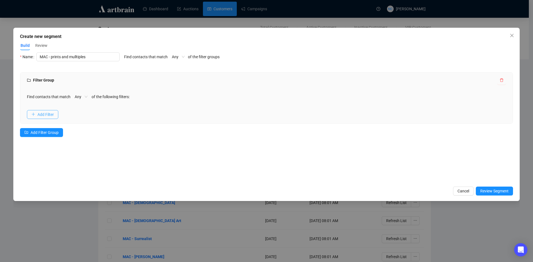
click at [46, 116] on span "Add Filter" at bounding box center [45, 115] width 16 height 6
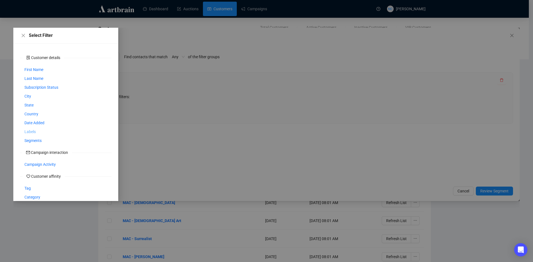
click at [30, 132] on span "Labels" at bounding box center [29, 132] width 11 height 6
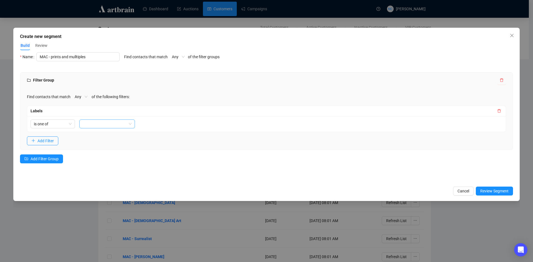
click at [98, 125] on div at bounding box center [103, 124] width 47 height 8
type input "prin"
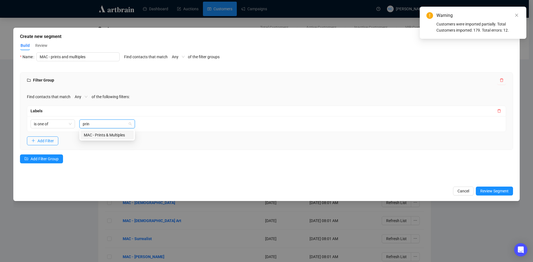
click at [107, 135] on div "MAC - Prints & Multiples" at bounding box center [107, 135] width 47 height 6
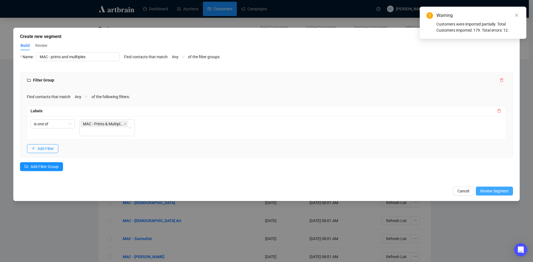
click at [500, 190] on span "Review Segment" at bounding box center [494, 191] width 28 height 6
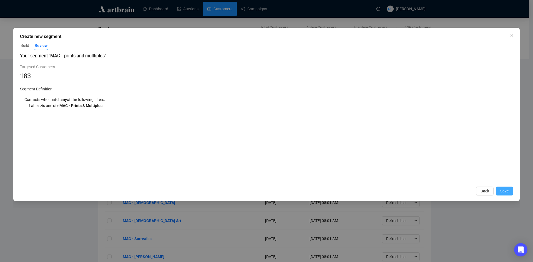
click at [504, 190] on span "Save" at bounding box center [504, 191] width 8 height 6
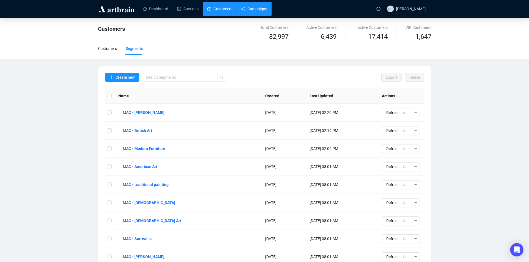
click at [260, 13] on link "Campaigns" at bounding box center [254, 9] width 26 height 14
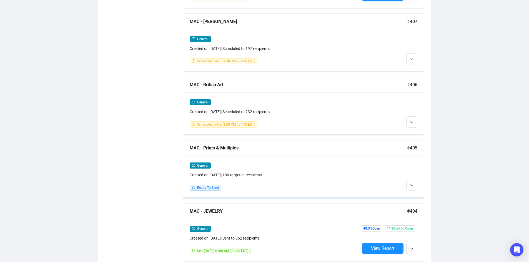
scroll to position [531, 0]
click at [417, 193] on span "Edit" at bounding box center [420, 194] width 7 height 4
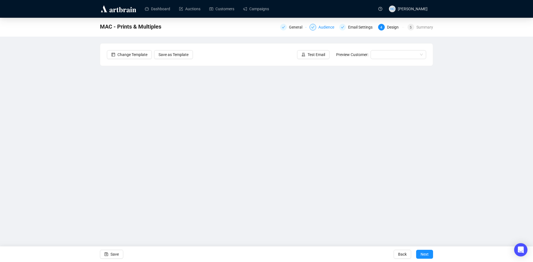
click at [327, 28] on div "Audience" at bounding box center [327, 27] width 19 height 7
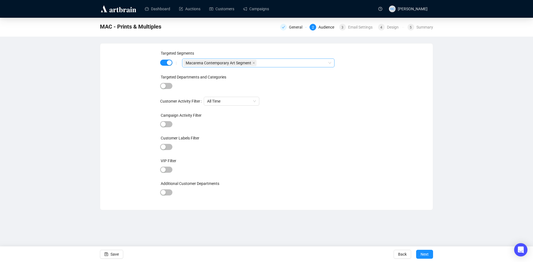
click at [286, 61] on div "Macarena Contemporary Art Segment" at bounding box center [255, 63] width 144 height 8
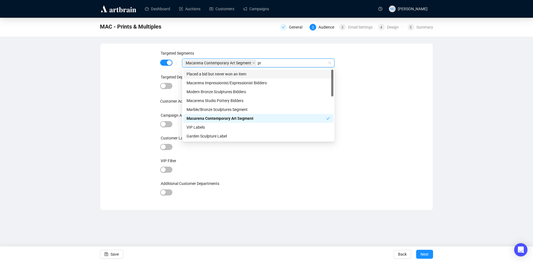
type input "pri"
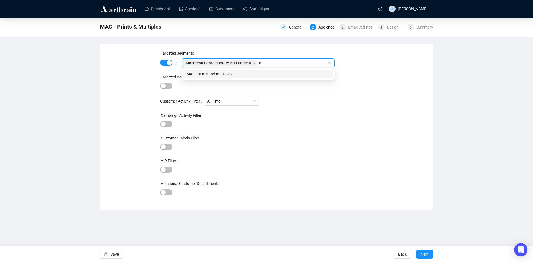
click at [280, 72] on div "MAC - prints and mulltiples" at bounding box center [259, 74] width 144 height 6
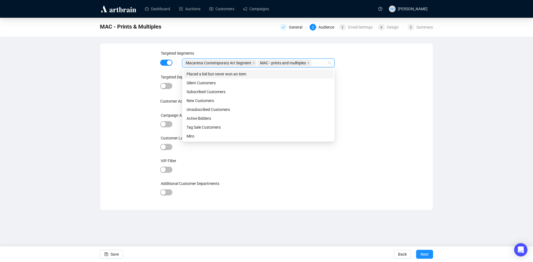
click at [392, 75] on div "Targeted Segments | Macarena Contemporary Art Segment MAC - prints and mulltipl…" at bounding box center [266, 126] width 319 height 153
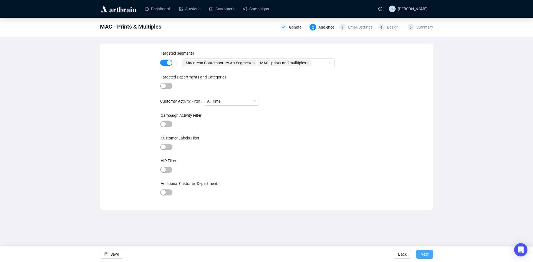
click at [426, 253] on span "Next" at bounding box center [425, 255] width 8 height 16
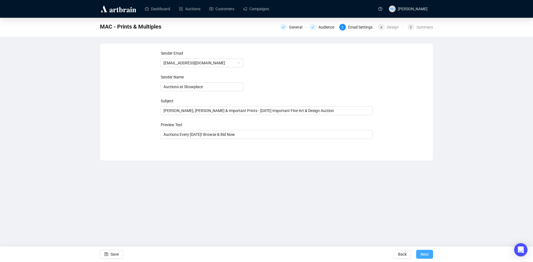
click at [426, 254] on span "Next" at bounding box center [425, 255] width 8 height 16
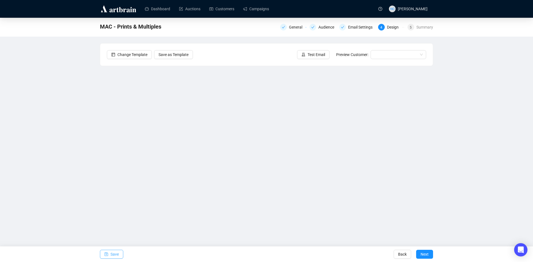
click at [114, 255] on span "Save" at bounding box center [114, 255] width 8 height 16
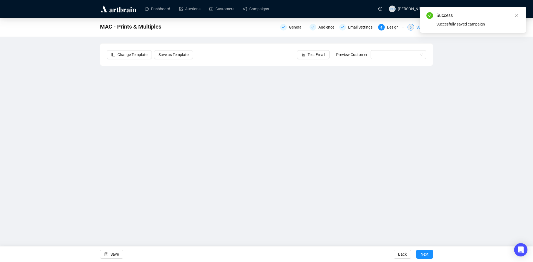
click at [415, 27] on div "5 Summary" at bounding box center [420, 27] width 26 height 7
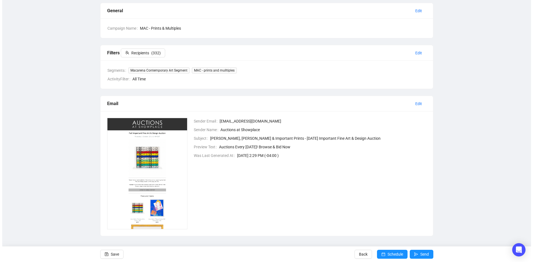
scroll to position [42, 0]
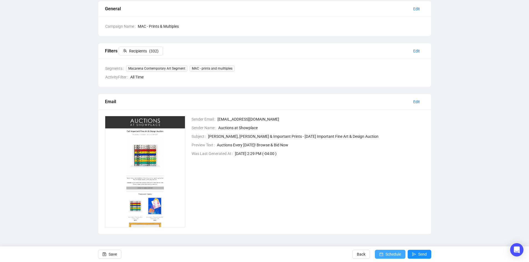
click at [386, 252] on span "Schedule" at bounding box center [393, 255] width 16 height 16
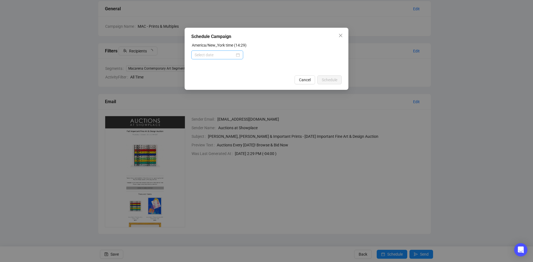
click at [236, 57] on div at bounding box center [217, 55] width 45 height 6
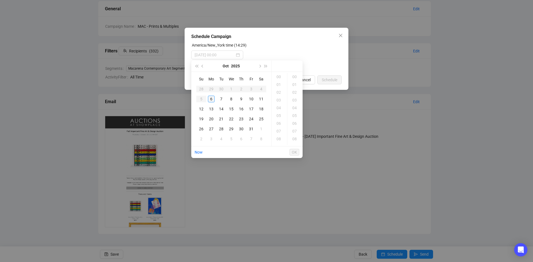
click at [212, 99] on div "6" at bounding box center [211, 99] width 7 height 7
click at [280, 86] on div "15" at bounding box center [279, 85] width 13 height 8
click at [293, 115] on div "30" at bounding box center [294, 116] width 13 height 8
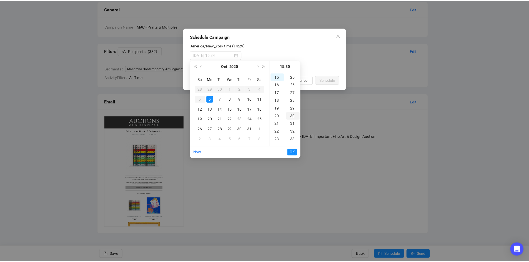
scroll to position [233, 0]
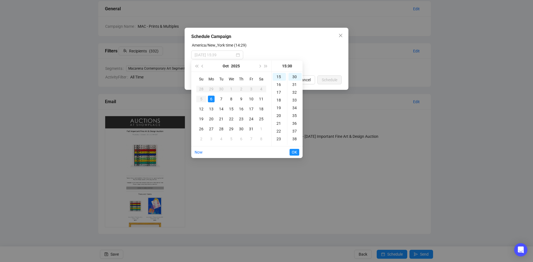
type input "[DATE] 15:30"
click at [292, 154] on span "OK" at bounding box center [294, 152] width 5 height 11
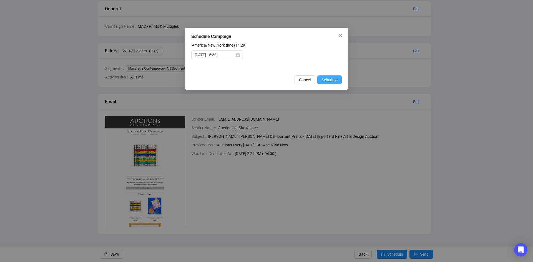
click at [329, 79] on span "Schedule" at bounding box center [330, 80] width 16 height 6
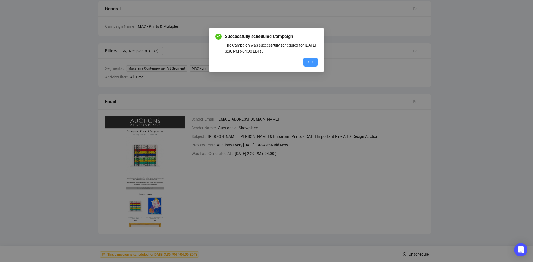
click at [312, 63] on span "OK" at bounding box center [310, 62] width 5 height 6
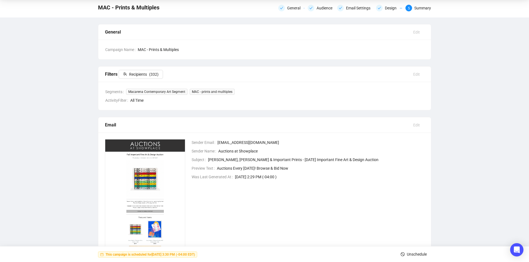
scroll to position [0, 0]
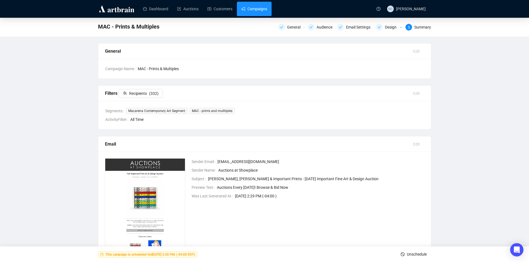
click at [252, 9] on link "Campaigns" at bounding box center [254, 9] width 26 height 14
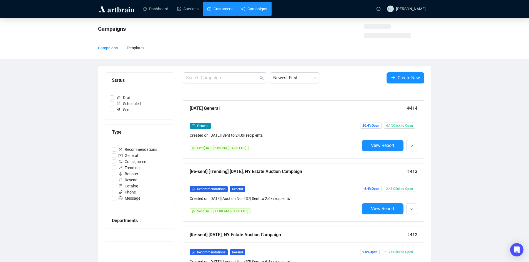
click at [224, 7] on link "Customers" at bounding box center [219, 9] width 25 height 14
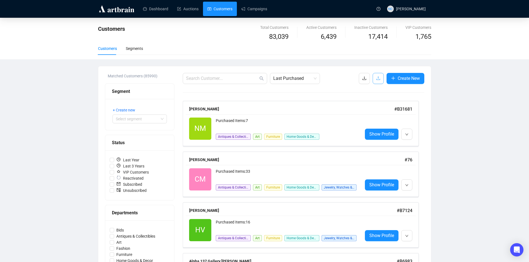
click at [379, 77] on icon "upload" at bounding box center [378, 78] width 4 height 4
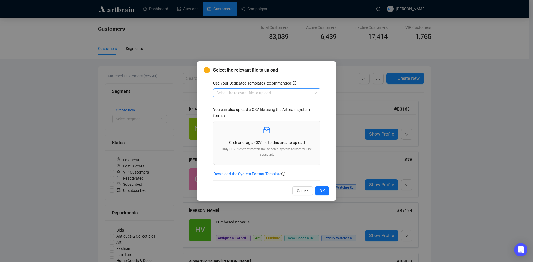
click at [253, 91] on input "search" at bounding box center [264, 93] width 95 height 8
click at [243, 111] on div "Customers" at bounding box center [267, 113] width 98 height 6
click at [253, 140] on p "Click or drag a CSV file to this area to upload" at bounding box center [267, 143] width 98 height 6
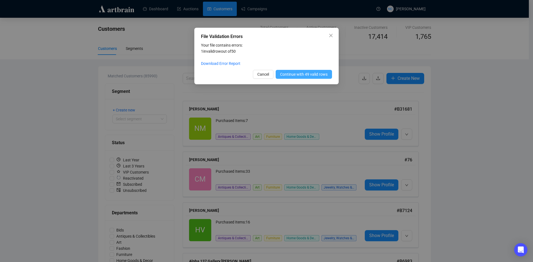
click at [306, 74] on span "Continue with 49 valid rows" at bounding box center [303, 74] width 47 height 6
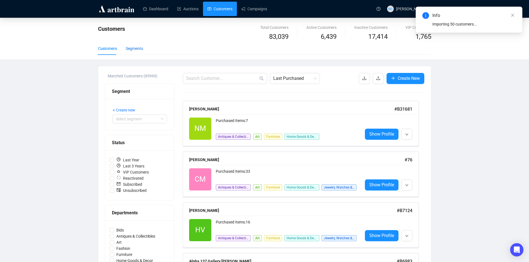
click at [134, 51] on div "Segments" at bounding box center [134, 49] width 17 height 6
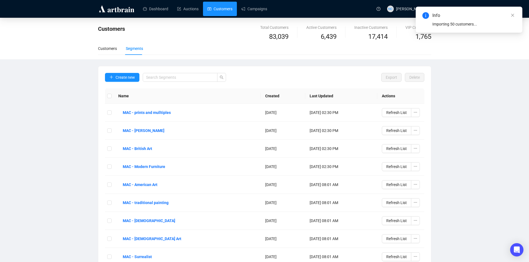
click at [123, 82] on div "Create new" at bounding box center [165, 81] width 121 height 16
click at [124, 79] on span "Create new" at bounding box center [124, 77] width 19 height 6
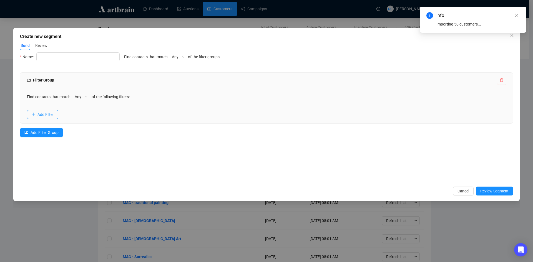
click at [103, 62] on div "Name" at bounding box center [70, 60] width 100 height 16
click at [102, 58] on input "text" at bounding box center [77, 56] width 83 height 9
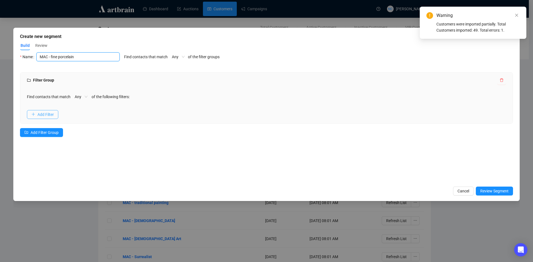
type input "MAC - fine porcelain"
click at [45, 111] on button "Add Filter" at bounding box center [42, 114] width 31 height 9
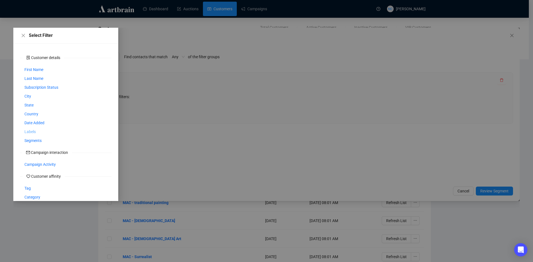
click at [28, 131] on span "Labels" at bounding box center [29, 132] width 11 height 6
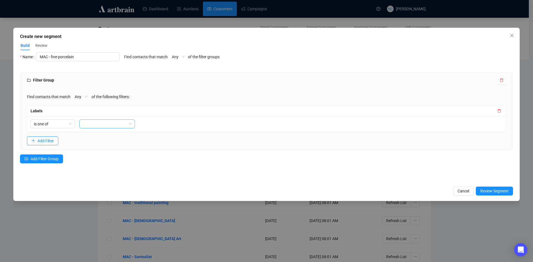
click at [100, 125] on div at bounding box center [103, 124] width 47 height 8
type input "porc"
click at [111, 147] on div "MAC - Fine Porcelain" at bounding box center [107, 144] width 47 height 6
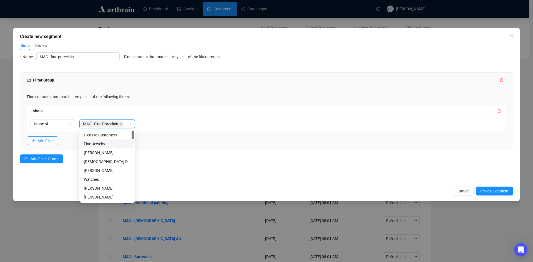
click at [226, 169] on div "Filter Group Find contacts that match Any of the following filters: Labels is o…" at bounding box center [266, 121] width 493 height 98
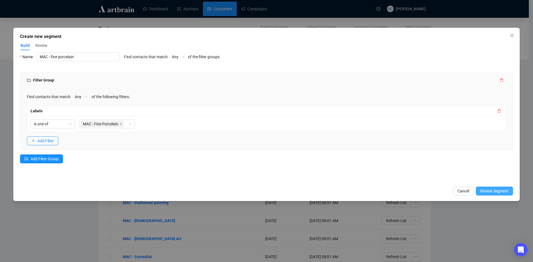
click at [489, 189] on span "Review Segment" at bounding box center [494, 191] width 28 height 6
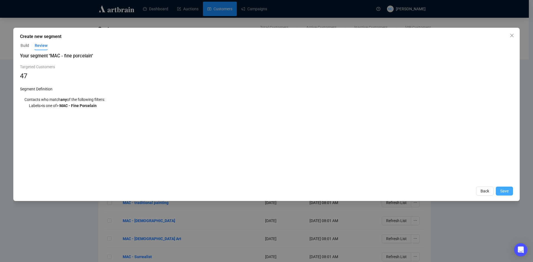
click at [507, 190] on span "Save" at bounding box center [504, 191] width 8 height 6
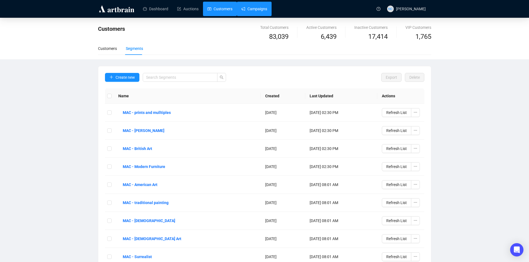
click at [256, 11] on link "Campaigns" at bounding box center [254, 9] width 26 height 14
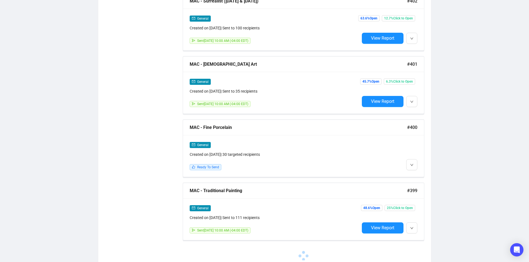
scroll to position [868, 0]
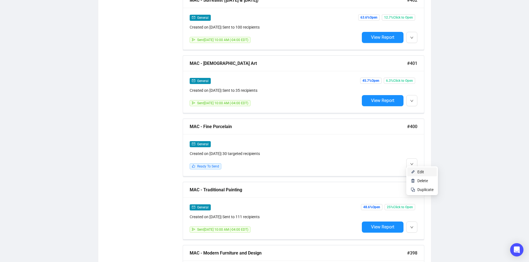
click at [422, 172] on span "Edit" at bounding box center [420, 172] width 7 height 4
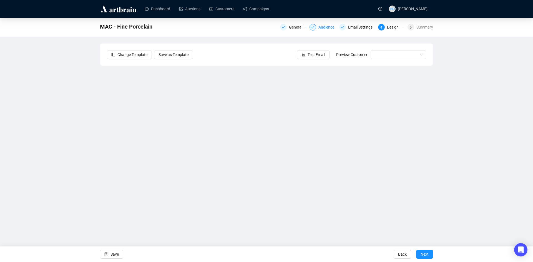
click at [323, 27] on div "Audience" at bounding box center [327, 27] width 19 height 7
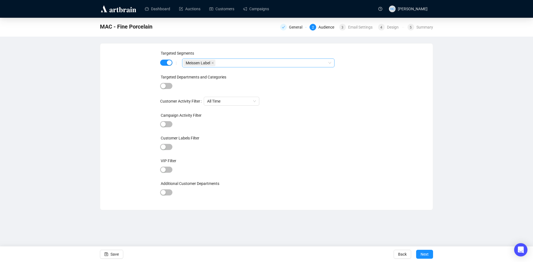
click at [237, 64] on div "Meissen Label" at bounding box center [255, 63] width 144 height 8
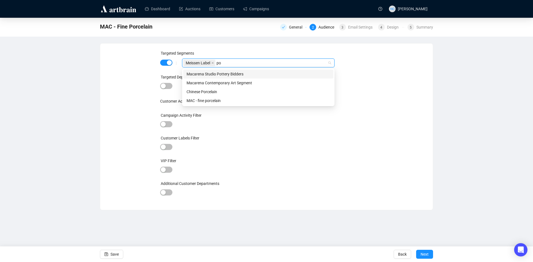
type input "por"
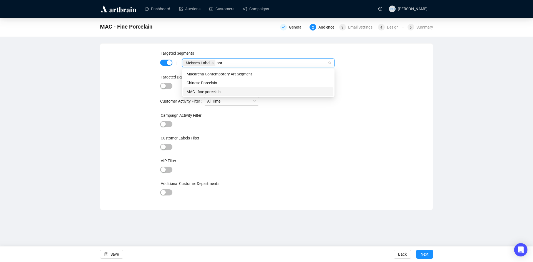
click at [238, 89] on div "MAC - fine porcelain" at bounding box center [259, 92] width 144 height 6
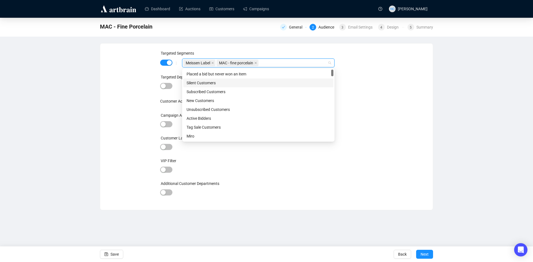
click at [353, 89] on div at bounding box center [266, 86] width 213 height 8
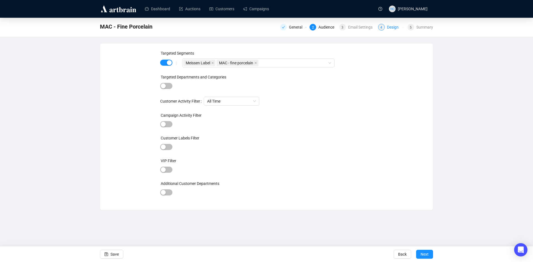
click at [390, 28] on div "Design" at bounding box center [394, 27] width 15 height 7
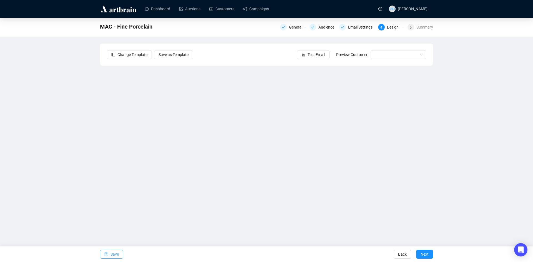
click at [112, 257] on span "Save" at bounding box center [114, 255] width 8 height 16
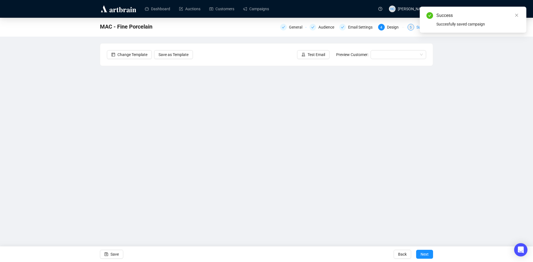
click at [415, 28] on div "5 Summary" at bounding box center [420, 27] width 26 height 7
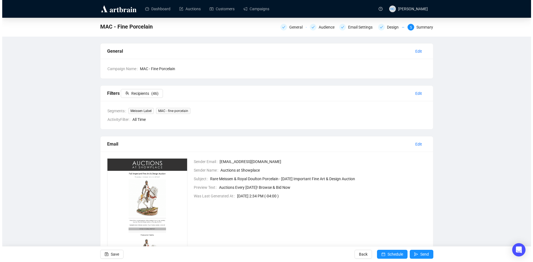
scroll to position [42, 0]
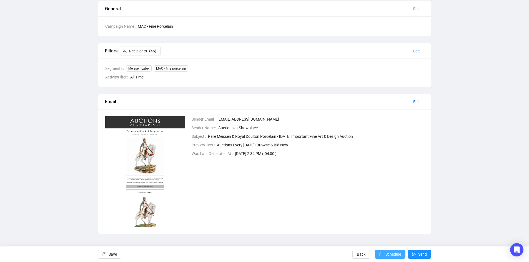
click at [389, 253] on span "Schedule" at bounding box center [393, 255] width 16 height 16
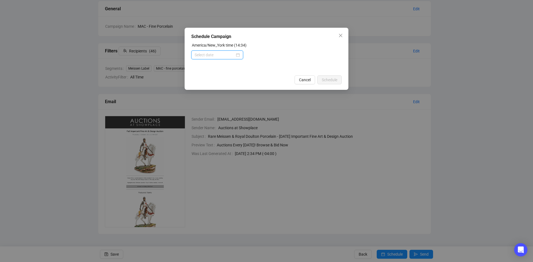
click at [231, 57] on input at bounding box center [215, 55] width 40 height 6
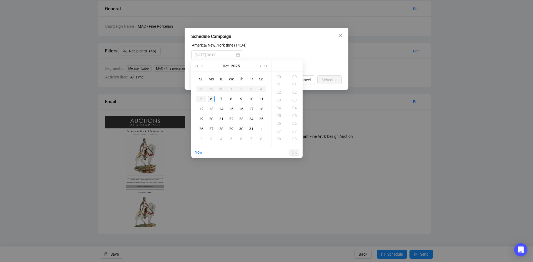
click at [213, 100] on div "6" at bounding box center [211, 99] width 7 height 7
click at [281, 79] on div "15" at bounding box center [279, 77] width 13 height 8
click at [293, 132] on div "30" at bounding box center [294, 133] width 13 height 8
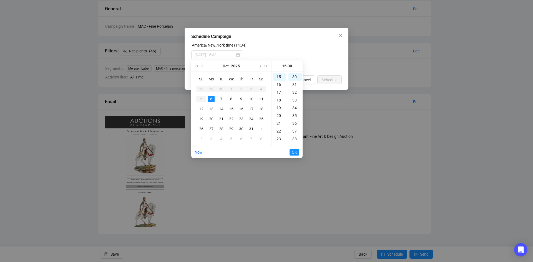
type input "[DATE] 15:30"
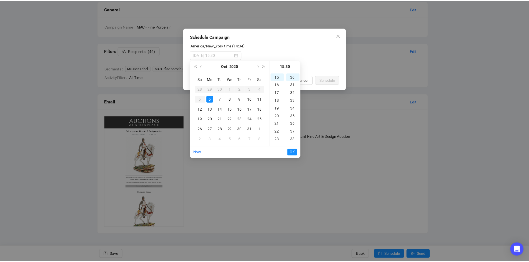
scroll to position [233, 0]
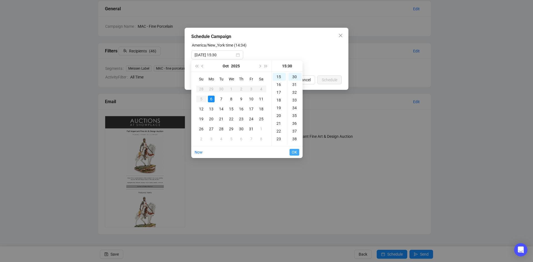
click at [295, 152] on span "OK" at bounding box center [294, 152] width 5 height 11
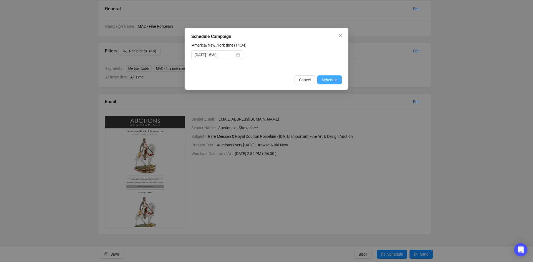
click at [334, 80] on span "Schedule" at bounding box center [330, 80] width 16 height 6
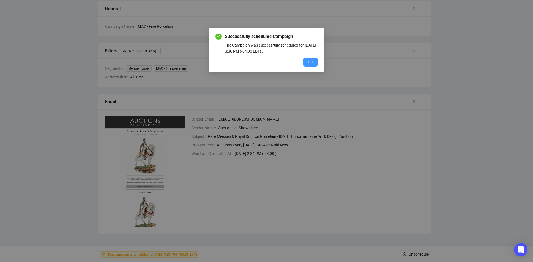
click at [311, 62] on span "OK" at bounding box center [310, 62] width 5 height 6
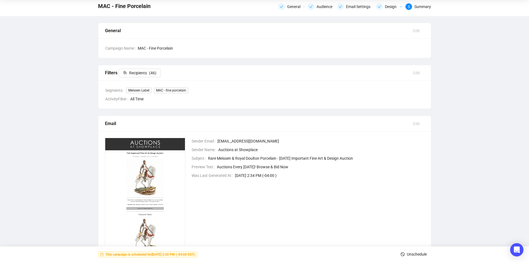
scroll to position [0, 0]
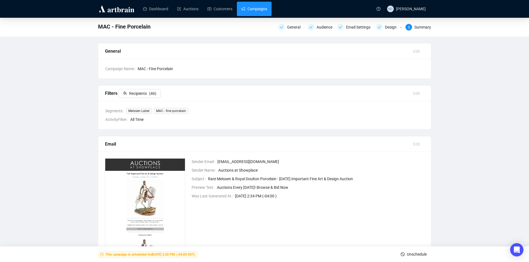
drag, startPoint x: 260, startPoint y: 14, endPoint x: 245, endPoint y: 13, distance: 15.0
click at [260, 14] on link "Campaigns" at bounding box center [254, 9] width 26 height 14
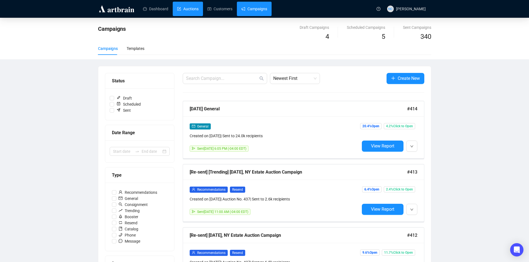
click at [193, 10] on link "Auctions" at bounding box center [187, 9] width 21 height 14
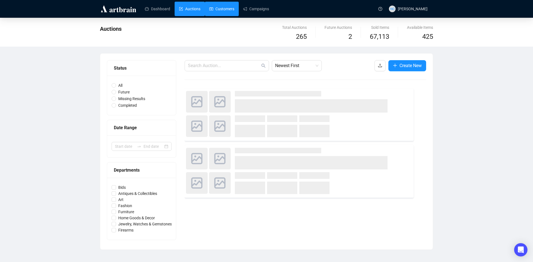
click at [226, 7] on link "Customers" at bounding box center [221, 9] width 25 height 14
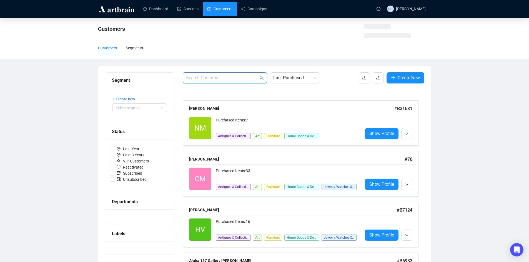
click at [221, 77] on input "text" at bounding box center [222, 78] width 72 height 7
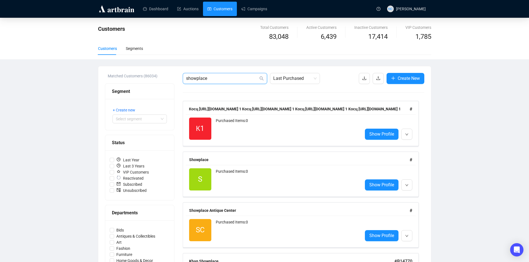
type input "showplace"
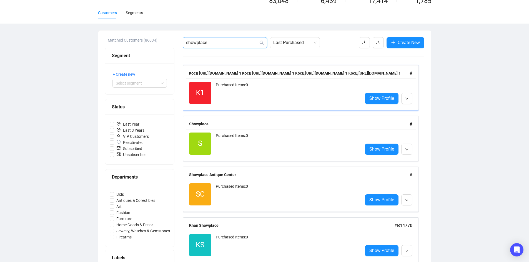
scroll to position [83, 0]
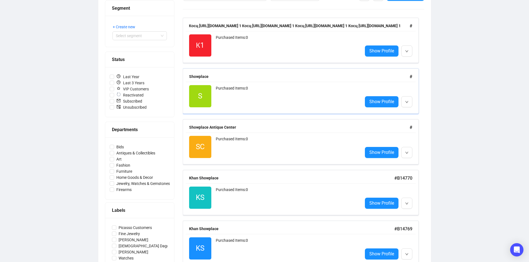
click at [283, 102] on div "Purchased Items: 0" at bounding box center [287, 96] width 142 height 22
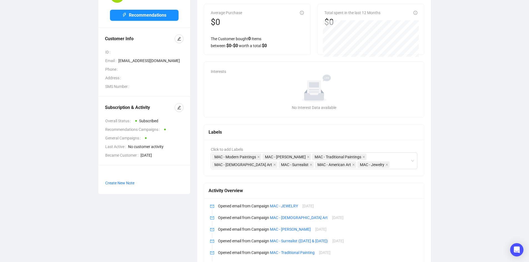
scroll to position [56, 0]
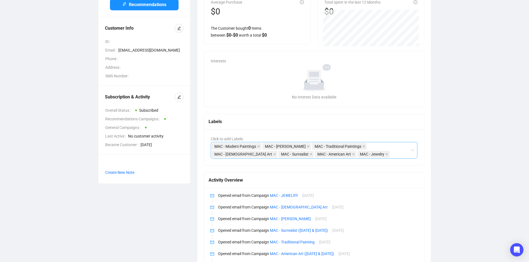
click at [396, 155] on div "MAC - Modern Paintings MAC - [PERSON_NAME] MAC - Traditional Paintings MAC - [D…" at bounding box center [311, 151] width 199 height 16
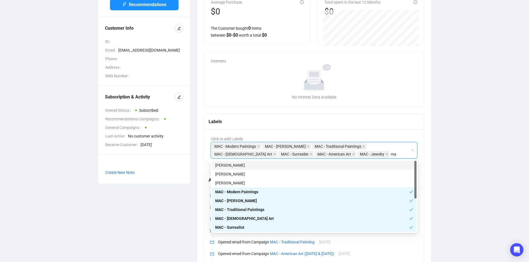
type input "mac"
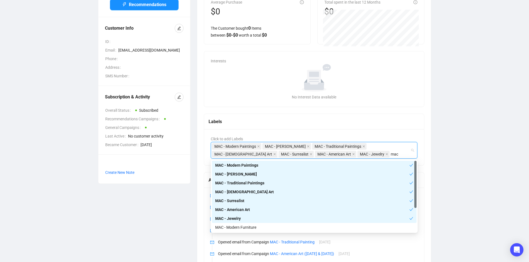
scroll to position [36, 0]
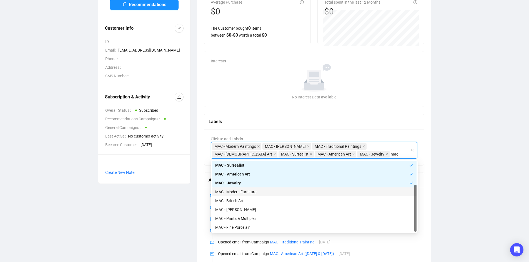
click at [266, 194] on div "MAC - Modern Furniture" at bounding box center [314, 192] width 198 height 6
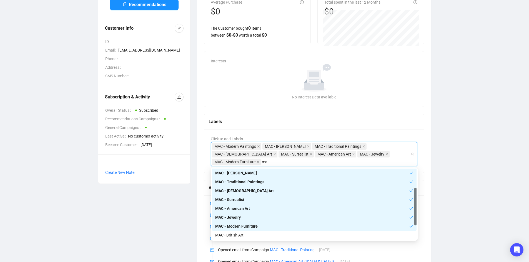
type input "mac"
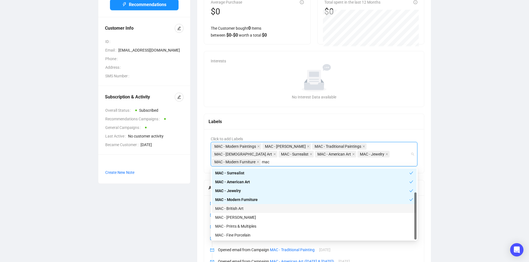
click at [263, 208] on div "MAC - British Art" at bounding box center [314, 209] width 198 height 6
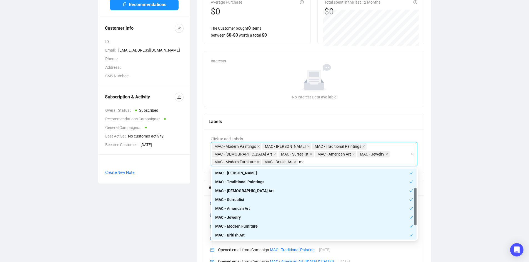
type input "mac"
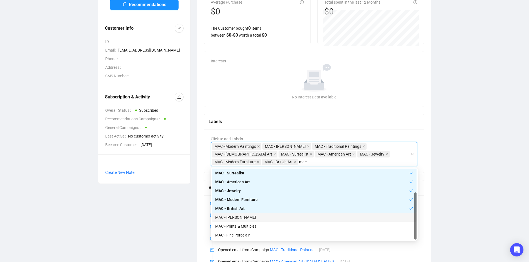
click at [264, 217] on div "MAC - [PERSON_NAME]" at bounding box center [314, 218] width 198 height 6
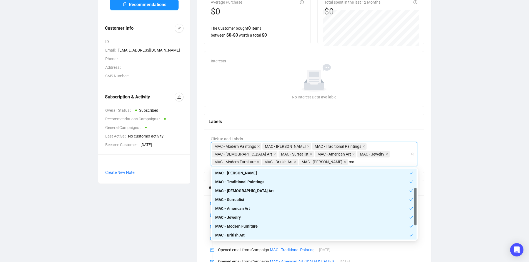
type input "mac"
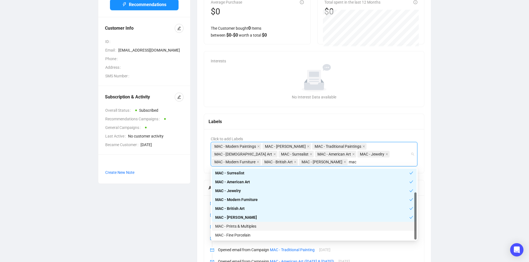
click at [272, 224] on div "MAC - Prints & Multiples" at bounding box center [314, 226] width 198 height 6
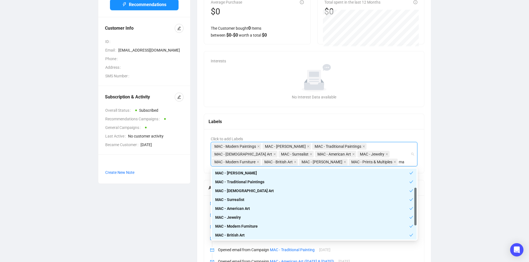
type input "mac"
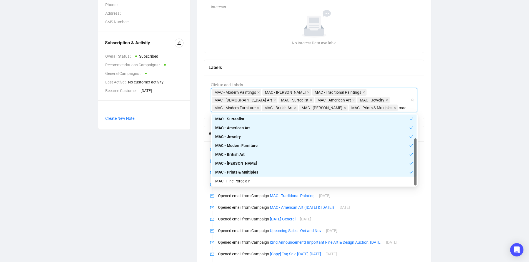
scroll to position [111, 0]
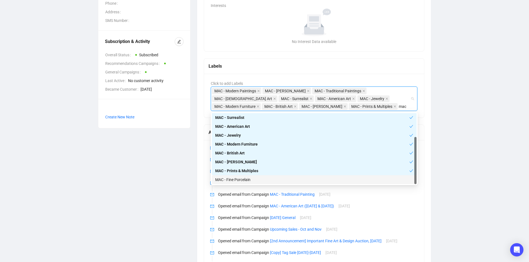
click at [261, 179] on div "MAC - Fine Porcelain" at bounding box center [314, 180] width 198 height 6
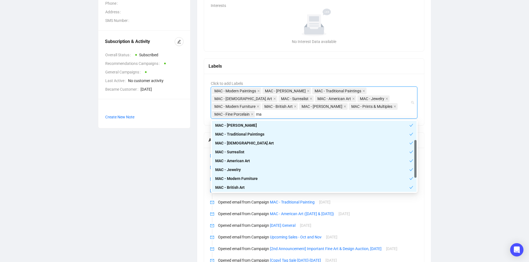
type input "mac"
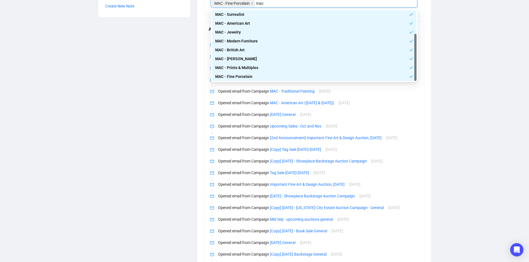
scroll to position [0, 0]
click at [475, 107] on div "S Showplace Recommendations Customer Info ID Email [EMAIL_ADDRESS][DOMAIN_NAME]…" at bounding box center [264, 75] width 507 height 541
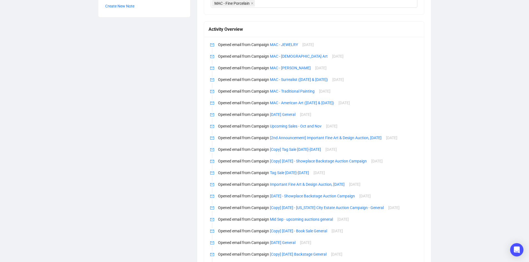
click at [475, 116] on div "S Showplace Recommendations Customer Info ID Email [EMAIL_ADDRESS][DOMAIN_NAME]…" at bounding box center [264, 75] width 507 height 541
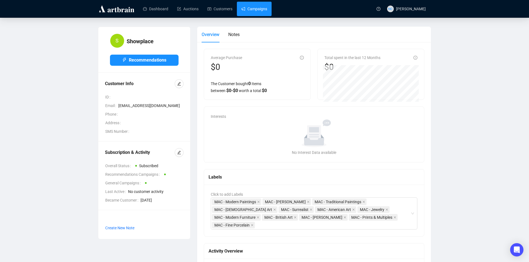
click at [258, 11] on link "Campaigns" at bounding box center [254, 9] width 26 height 14
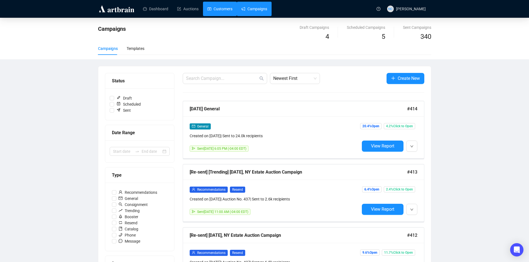
click at [216, 9] on link "Customers" at bounding box center [219, 9] width 25 height 14
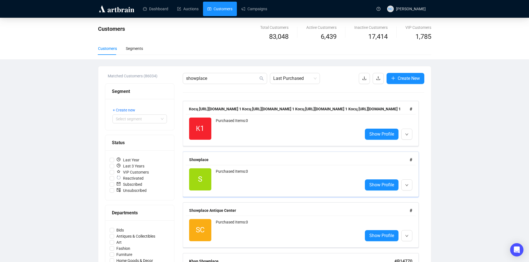
click at [253, 184] on div "Purchased Items: 0" at bounding box center [287, 179] width 142 height 22
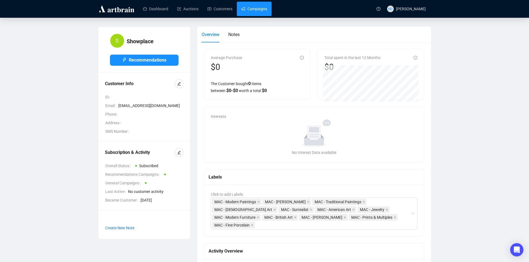
click at [260, 10] on link "Campaigns" at bounding box center [254, 9] width 26 height 14
